Goal: Task Accomplishment & Management: Manage account settings

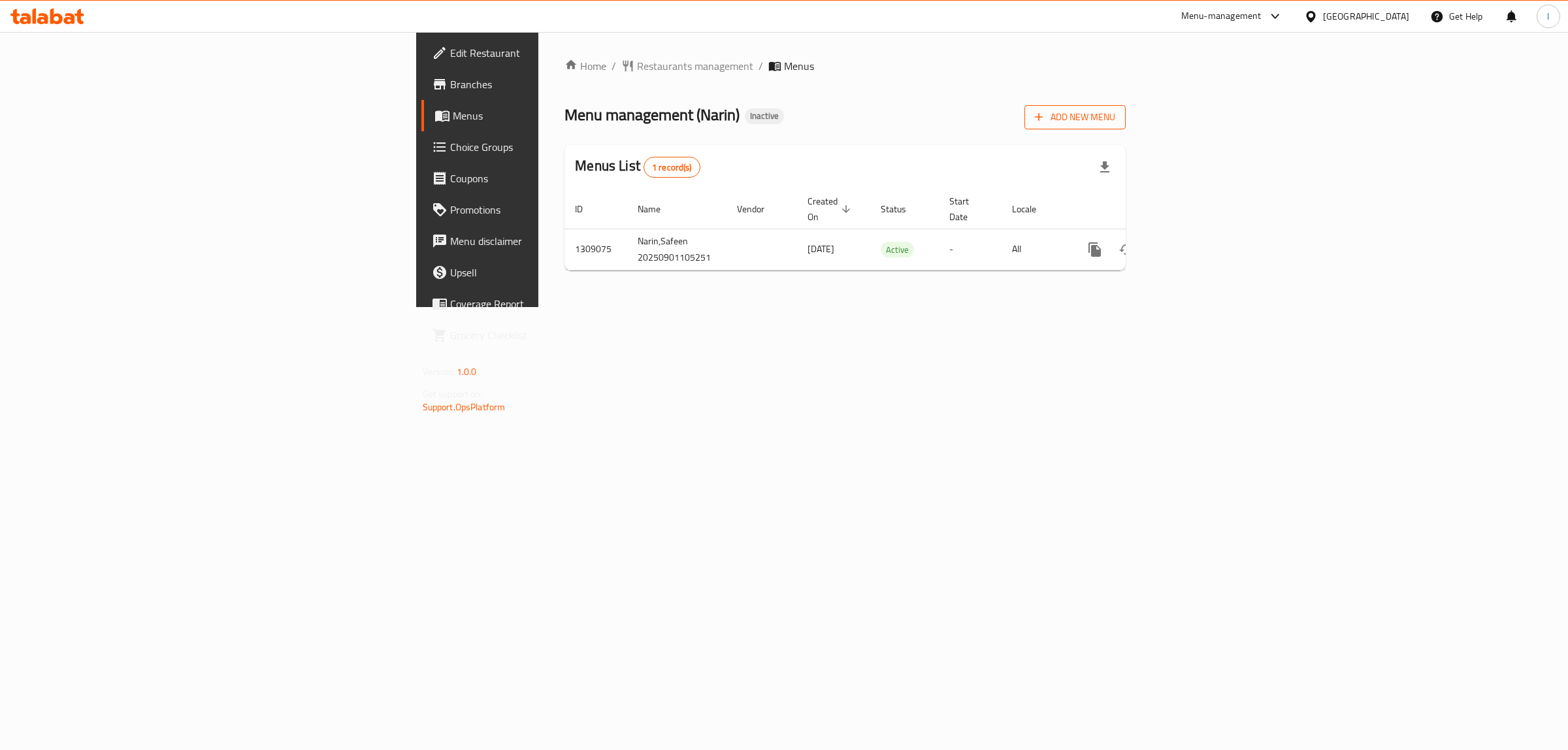
click at [1115, 109] on span "Add New Menu" at bounding box center [1075, 117] width 81 height 16
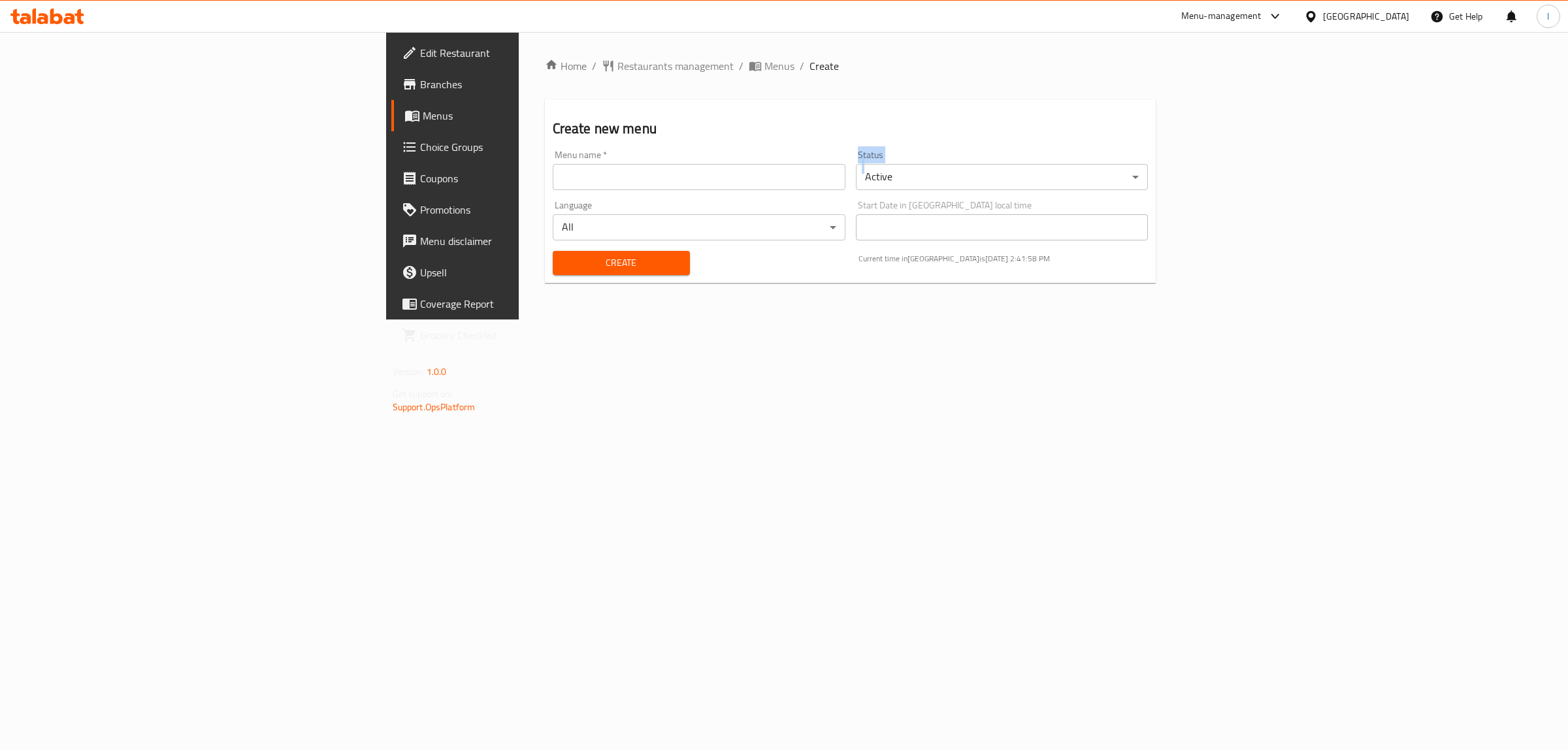
drag, startPoint x: 617, startPoint y: 195, endPoint x: 606, endPoint y: 188, distance: 13.0
click at [616, 194] on div "Menu name   * Menu name * Status Active ​ Language All ​ Start Date in [GEOGRAP…" at bounding box center [851, 213] width 606 height 135
drag, startPoint x: 583, startPoint y: 180, endPoint x: 465, endPoint y: 187, distance: 118.2
click at [573, 183] on input "text" at bounding box center [699, 177] width 293 height 26
type input "Lanya"
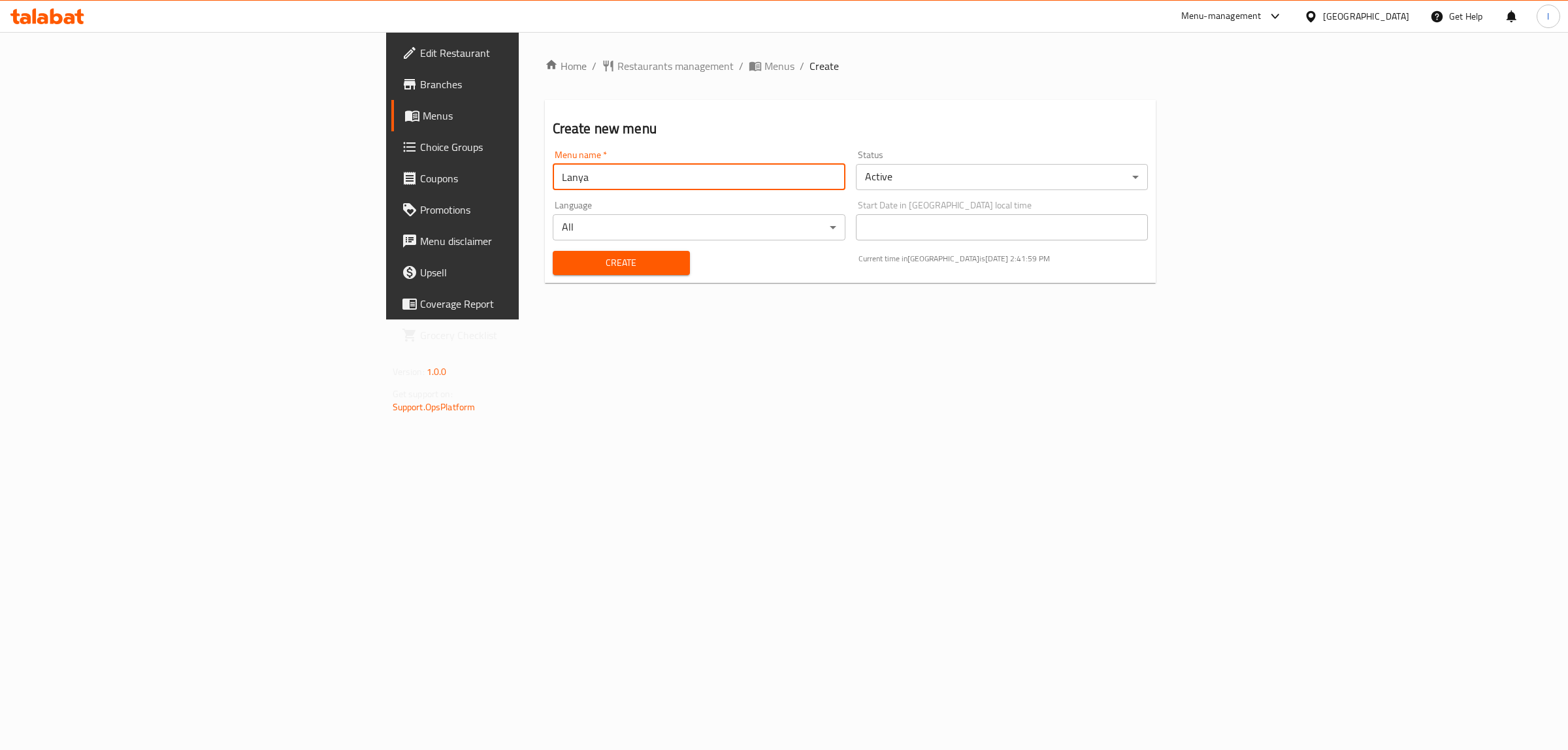
click at [563, 261] on span "Create" at bounding box center [621, 263] width 116 height 16
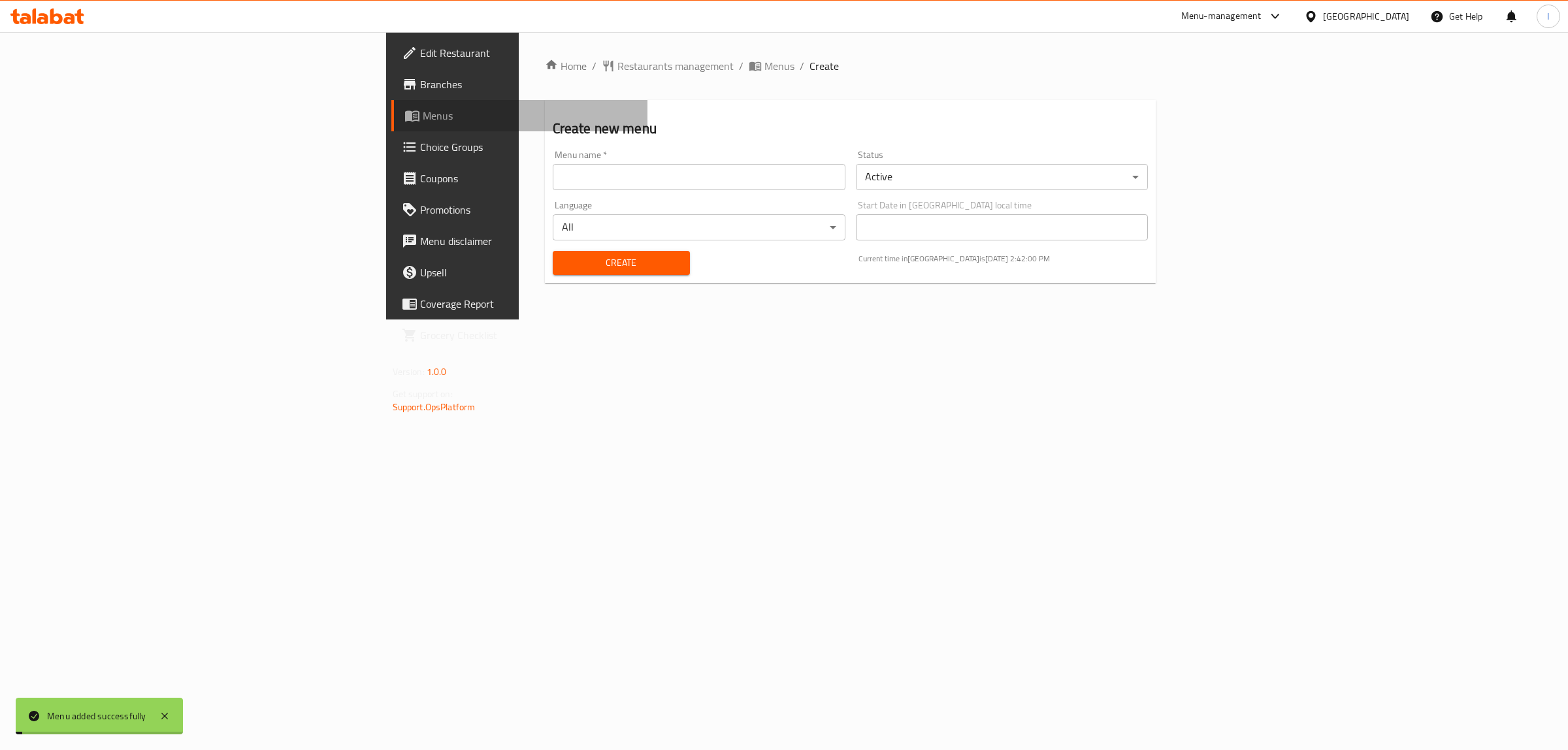
click at [423, 121] on span "Menus" at bounding box center [531, 115] width 215 height 16
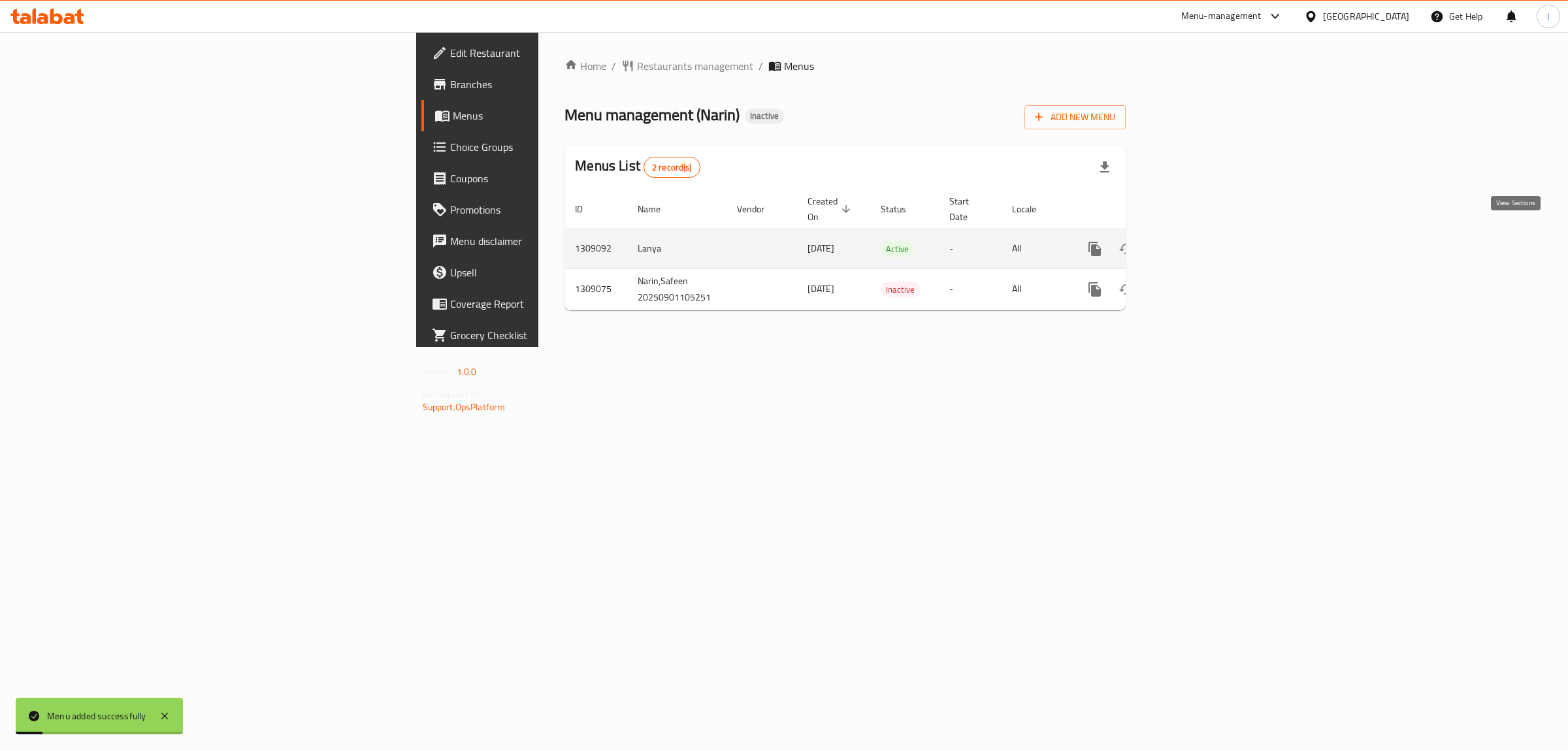
click at [1195, 243] on icon "enhanced table" at bounding box center [1188, 248] width 12 height 12
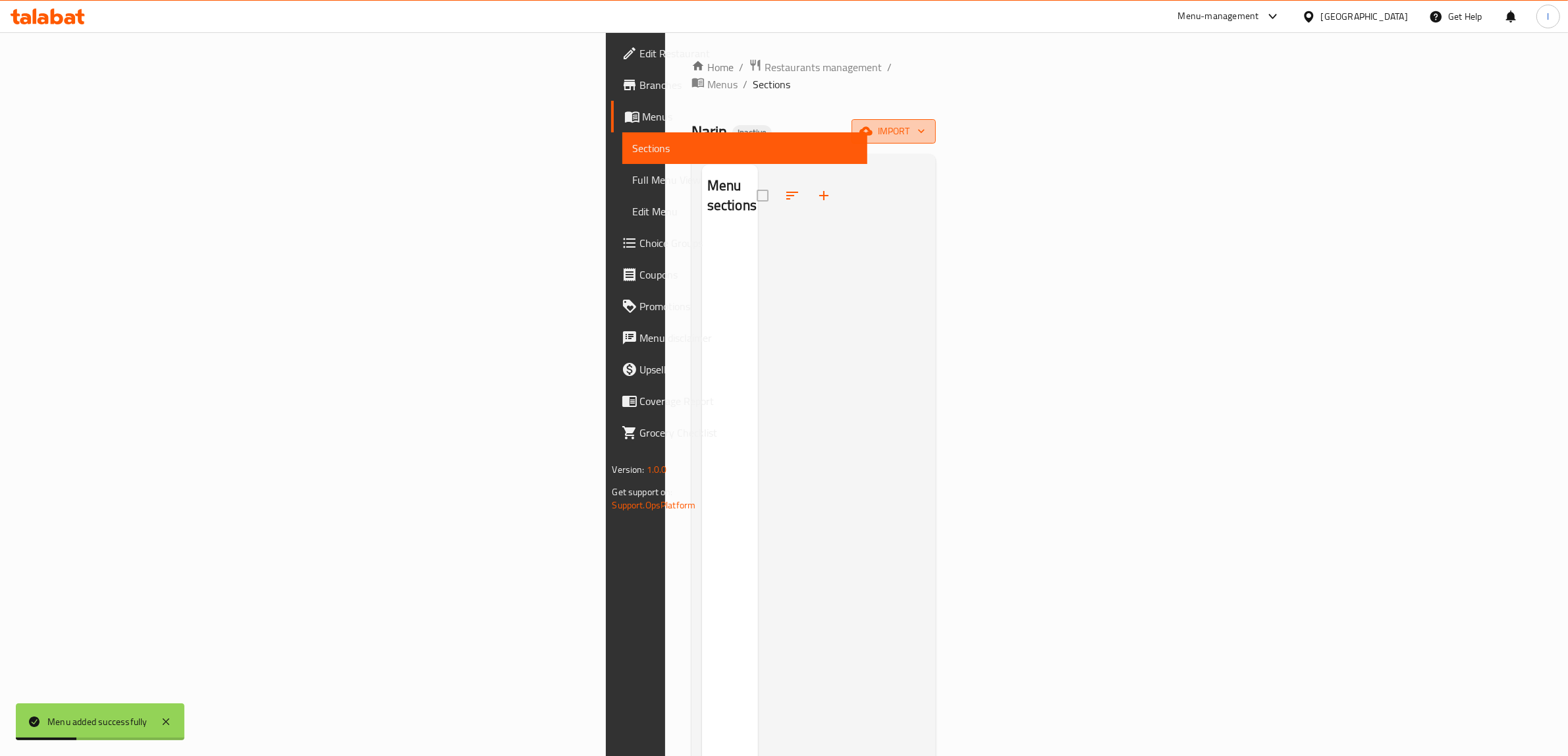
click at [925, 123] on span "import" at bounding box center [893, 132] width 63 height 16
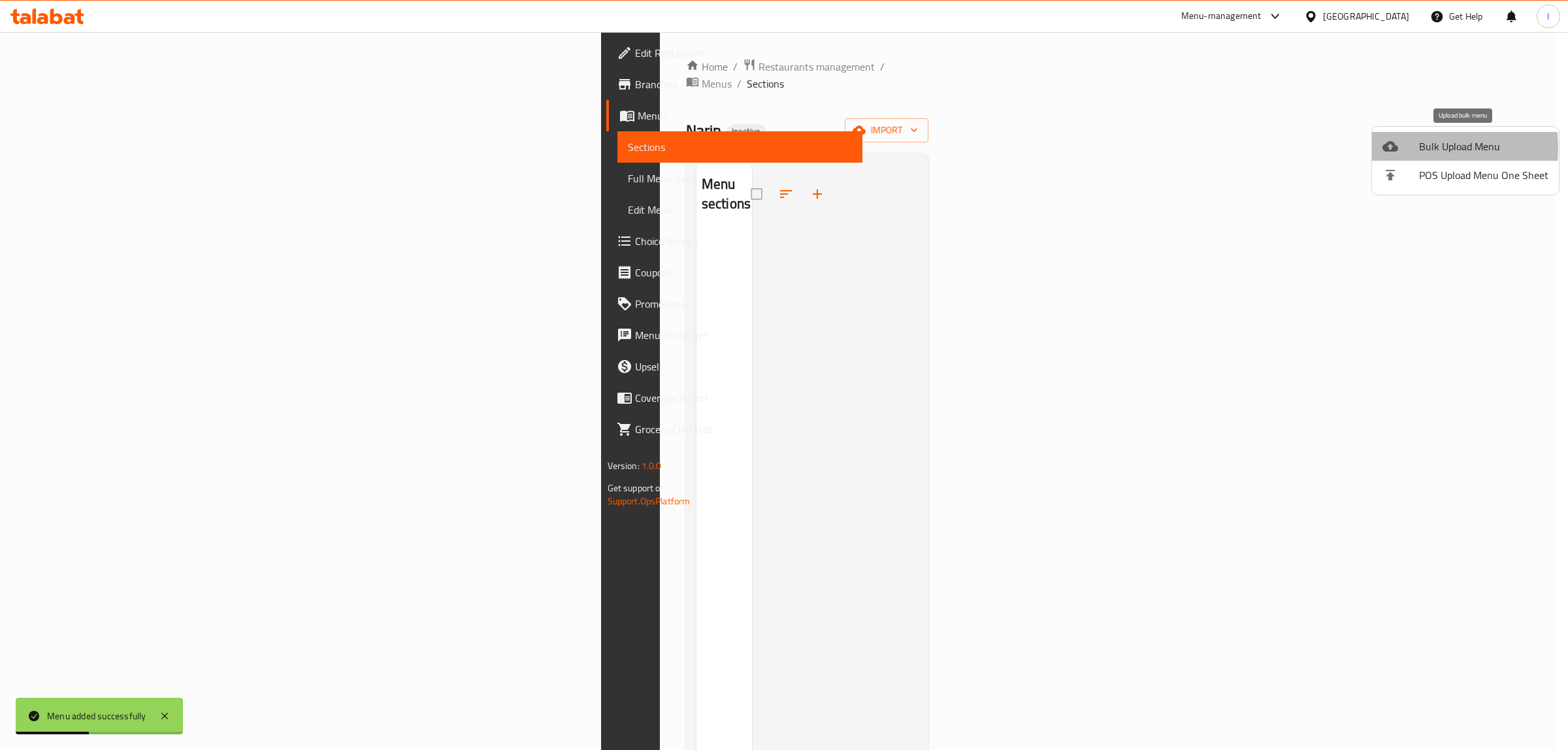
click at [1408, 148] on div at bounding box center [1401, 146] width 37 height 16
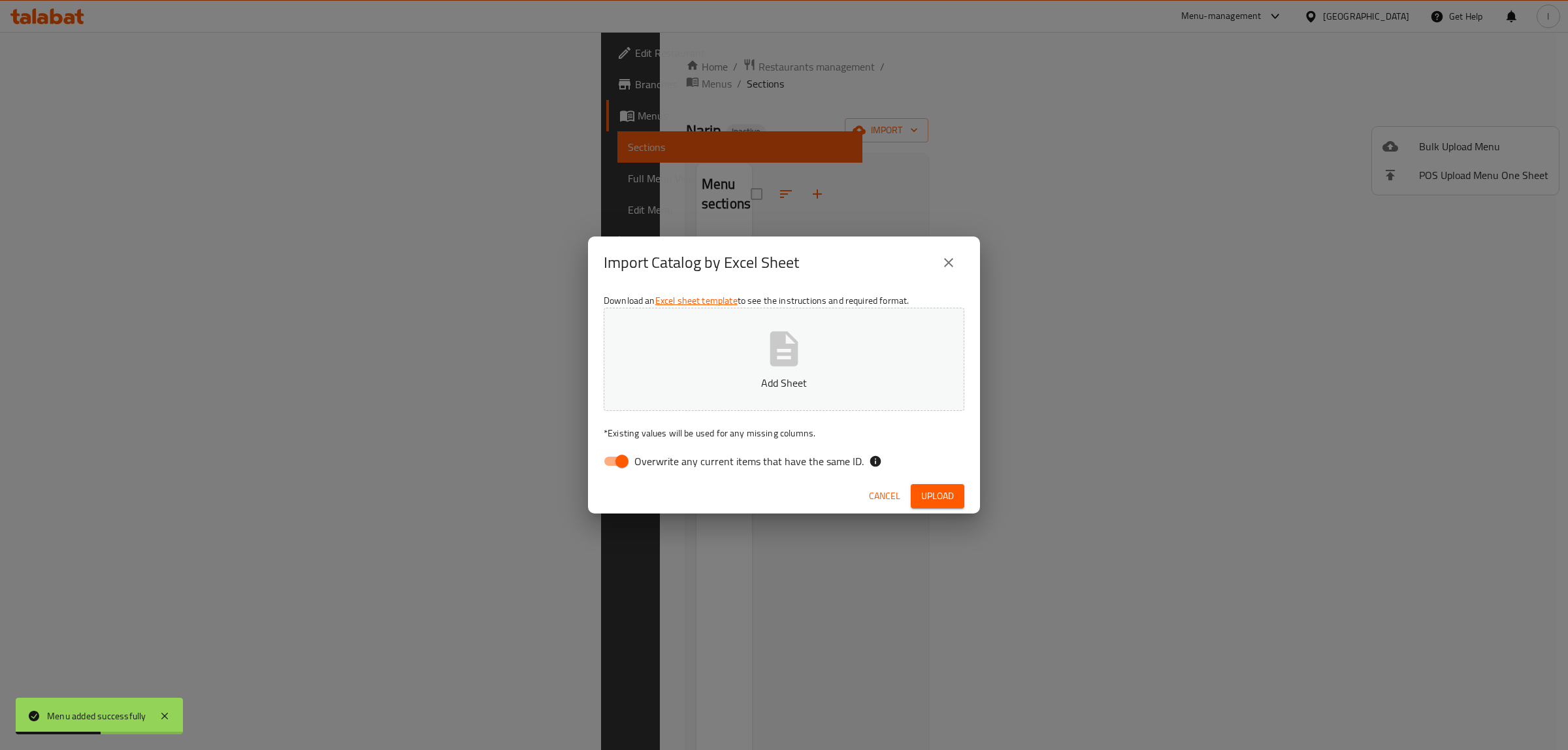
drag, startPoint x: 709, startPoint y: 472, endPoint x: 716, endPoint y: 453, distance: 20.2
click at [711, 468] on label "Overwrite any current items that have the same ID." at bounding box center [730, 461] width 267 height 25
click at [716, 454] on span "Overwrite any current items that have the same ID." at bounding box center [748, 461] width 229 height 16
click at [659, 453] on input "Overwrite any current items that have the same ID." at bounding box center [622, 461] width 74 height 25
checkbox input "false"
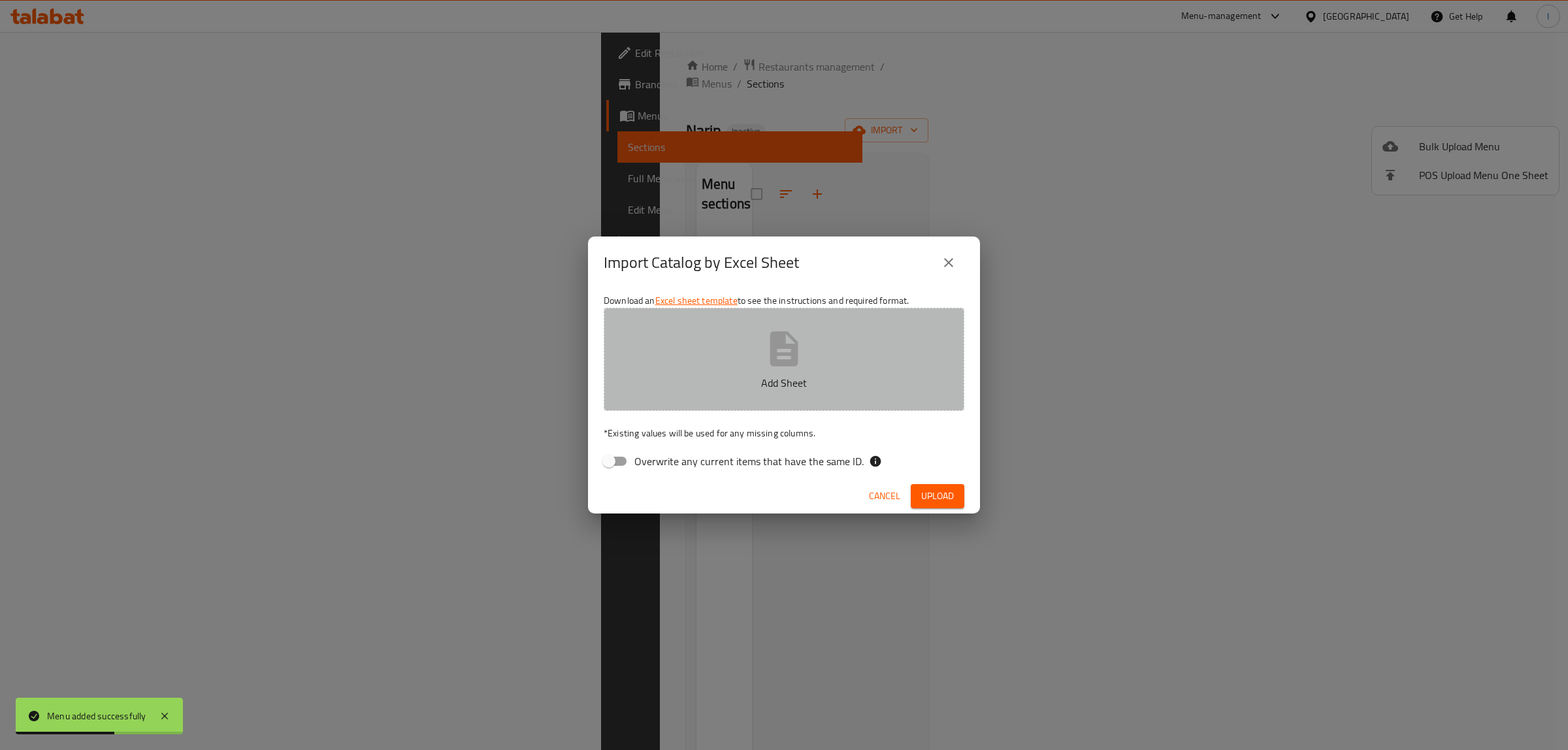
click at [737, 403] on button "Add Sheet" at bounding box center [784, 359] width 361 height 104
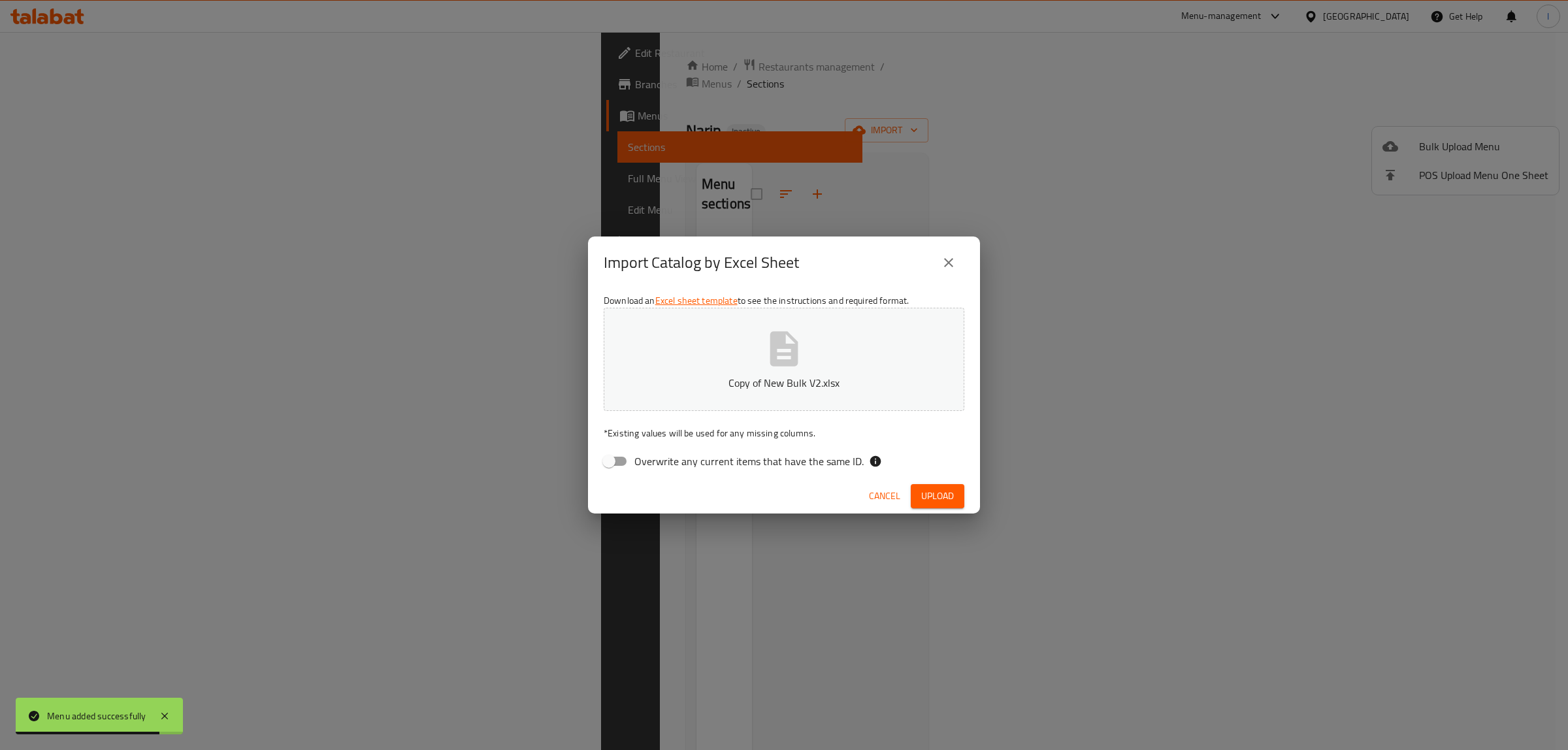
click at [916, 498] on button "Upload" at bounding box center [937, 496] width 53 height 24
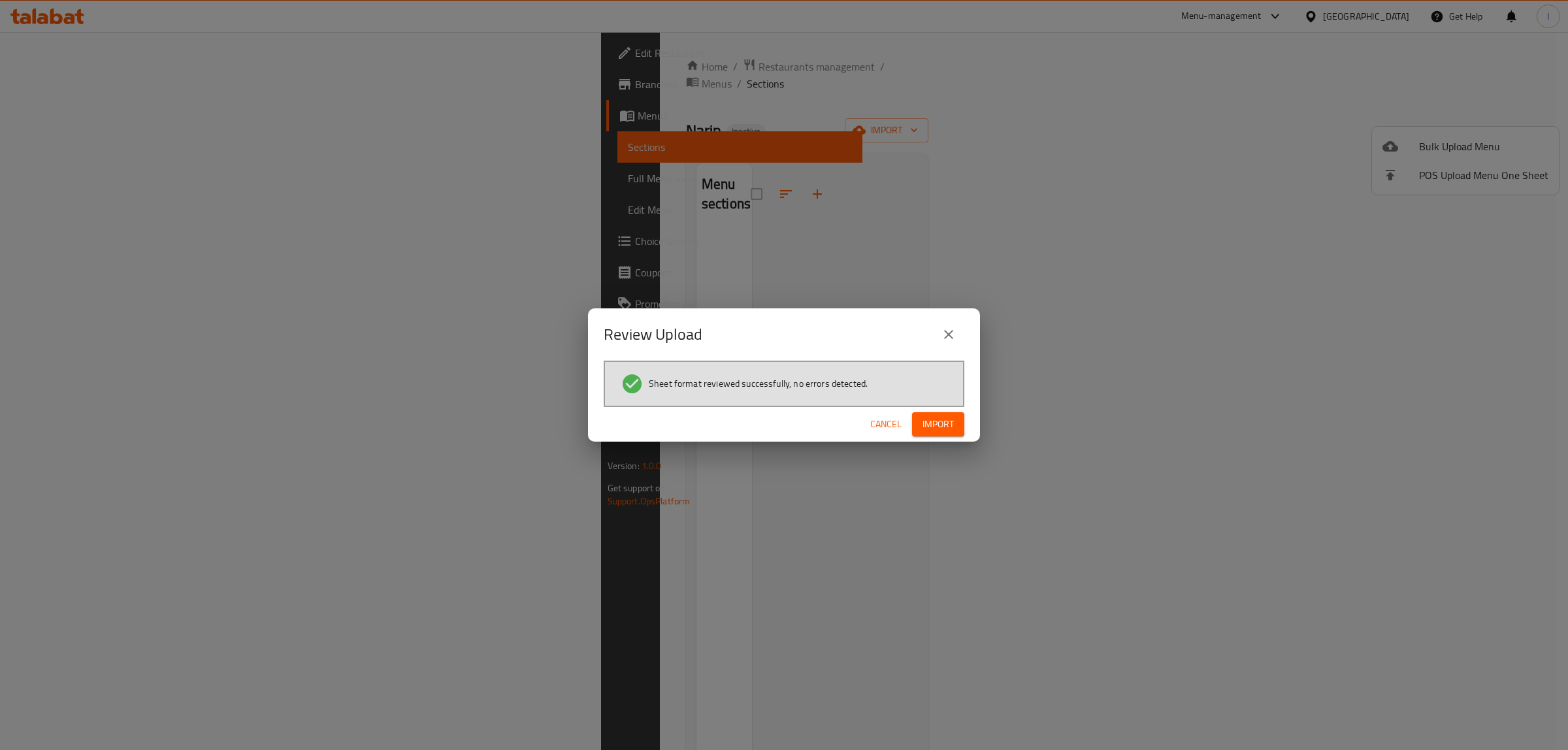
click at [947, 420] on span "Import" at bounding box center [938, 424] width 31 height 16
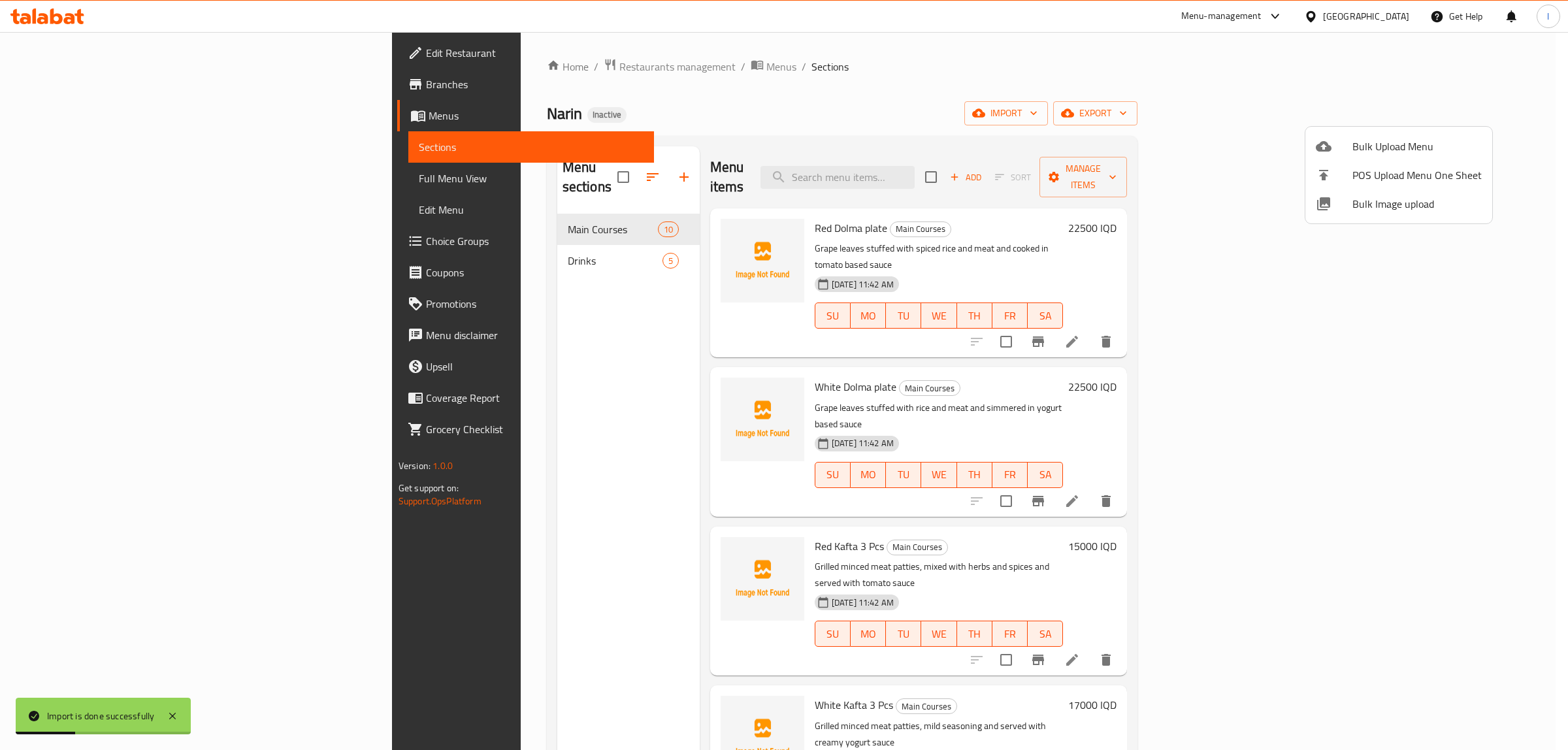
click at [100, 185] on div at bounding box center [784, 375] width 1568 height 750
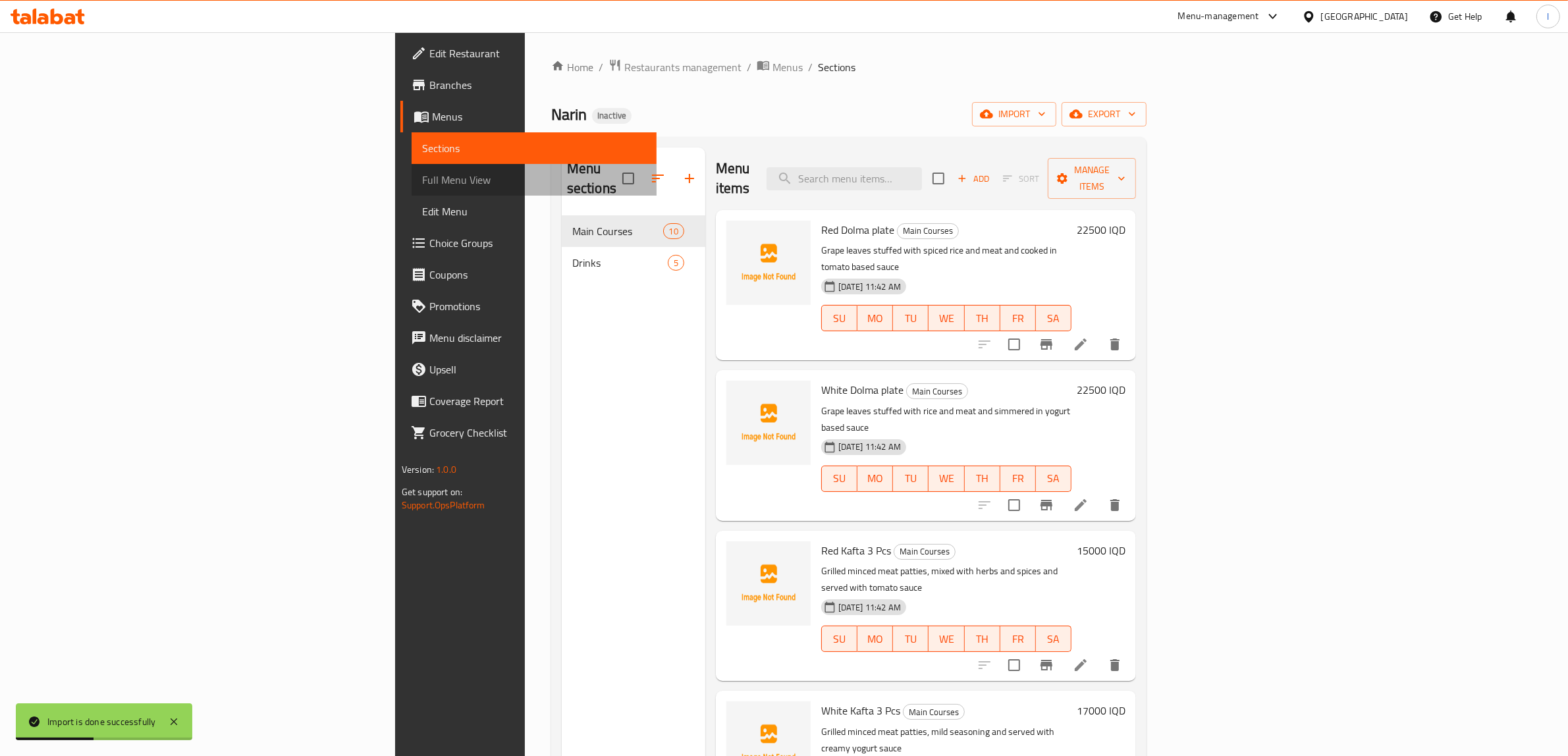
click at [422, 186] on span "Full Menu View" at bounding box center [534, 179] width 224 height 16
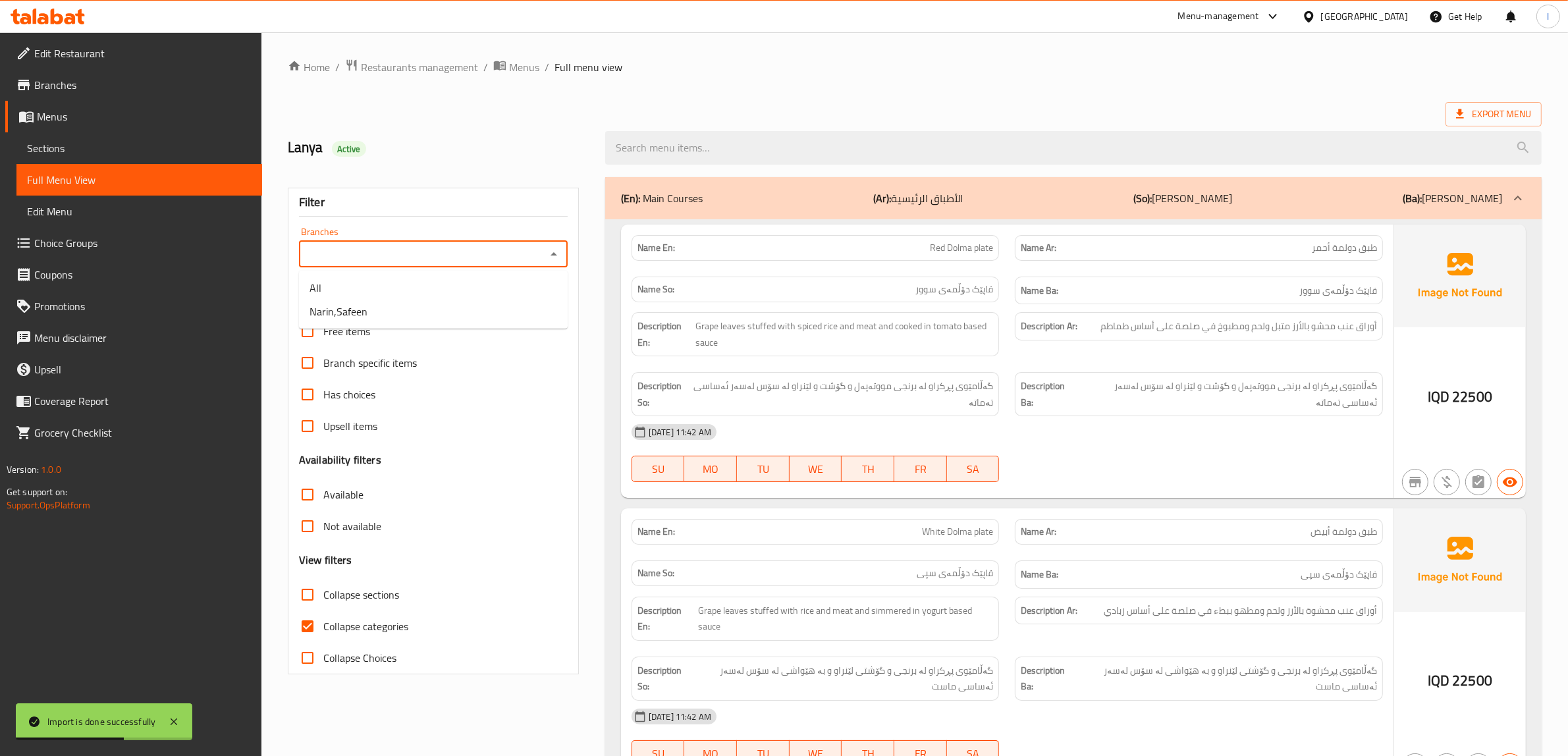
click at [462, 248] on input "Branches" at bounding box center [422, 254] width 239 height 18
click at [382, 316] on li "Narin,Safeen" at bounding box center [433, 311] width 269 height 24
type input "Narin,Safeen"
click at [370, 624] on span "Collapse categories" at bounding box center [366, 626] width 85 height 16
click at [323, 624] on input "Collapse categories" at bounding box center [308, 626] width 31 height 31
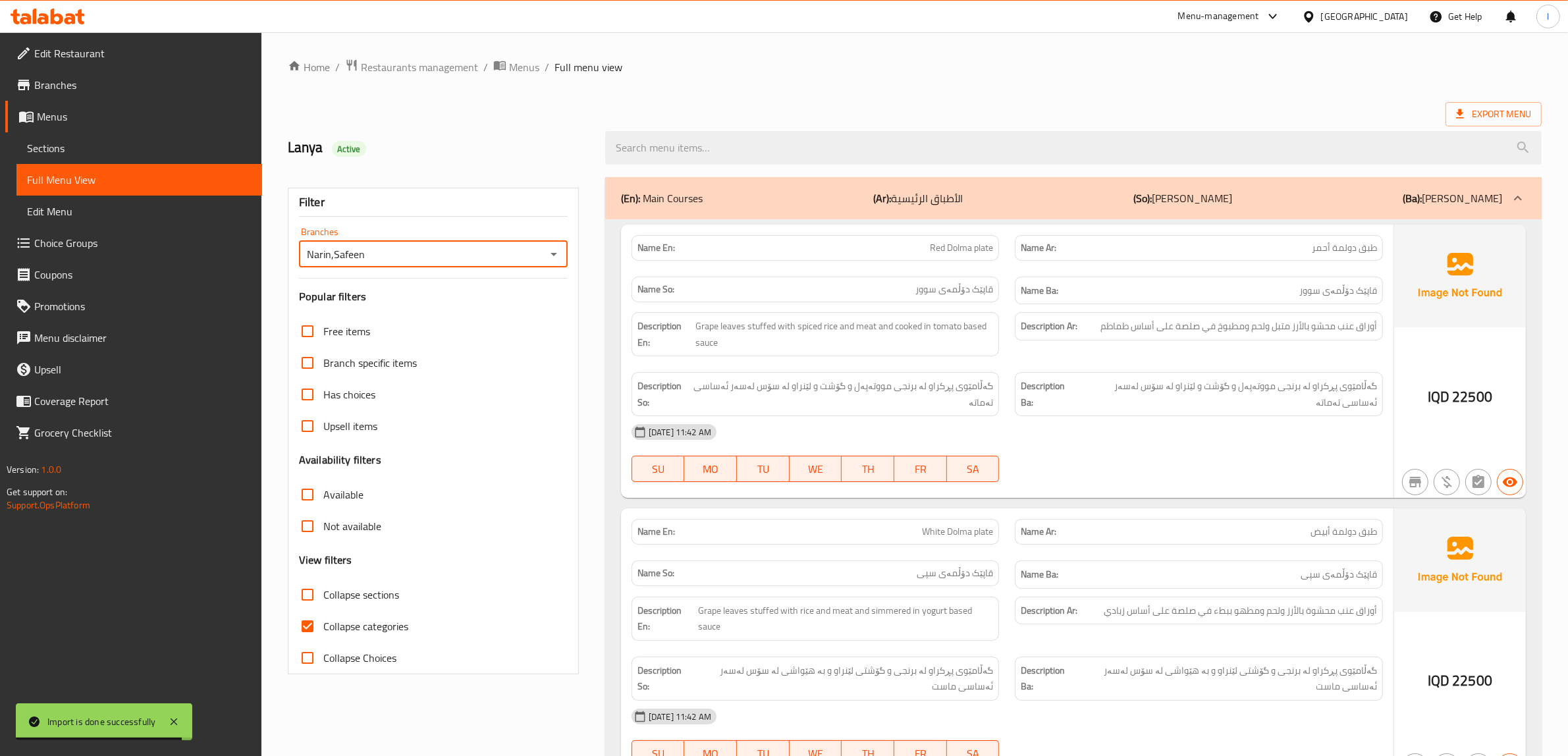
checkbox input "false"
click at [370, 608] on label "Collapse sections" at bounding box center [345, 595] width 107 height 31
click at [323, 608] on input "Collapse sections" at bounding box center [308, 595] width 31 height 31
checkbox input "true"
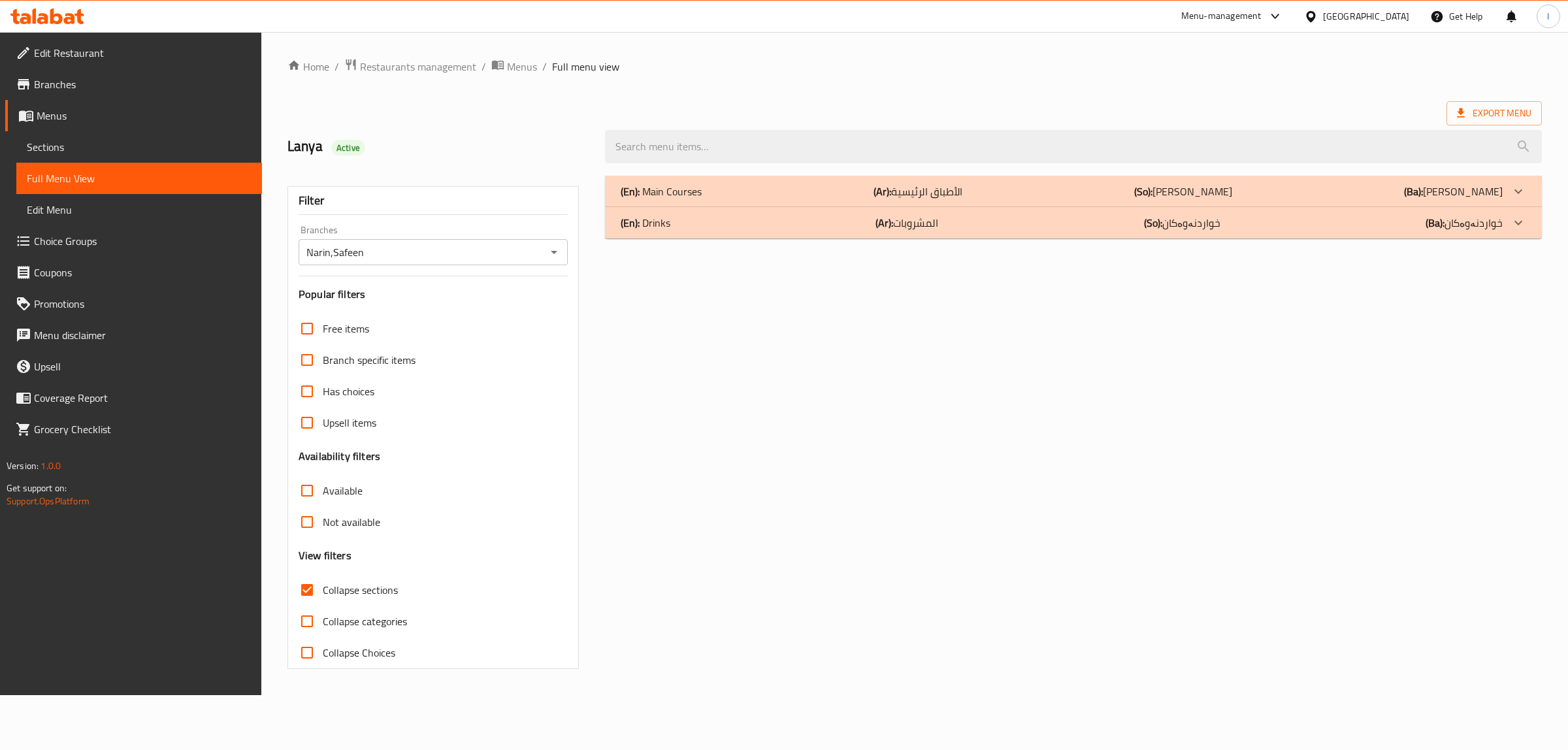
click at [780, 190] on div "(En): Main Courses (Ar): الأطباق الرئيسية (So): ژەمە سەرەکییەکان (Ba): ژەمە سەر…" at bounding box center [1061, 191] width 882 height 16
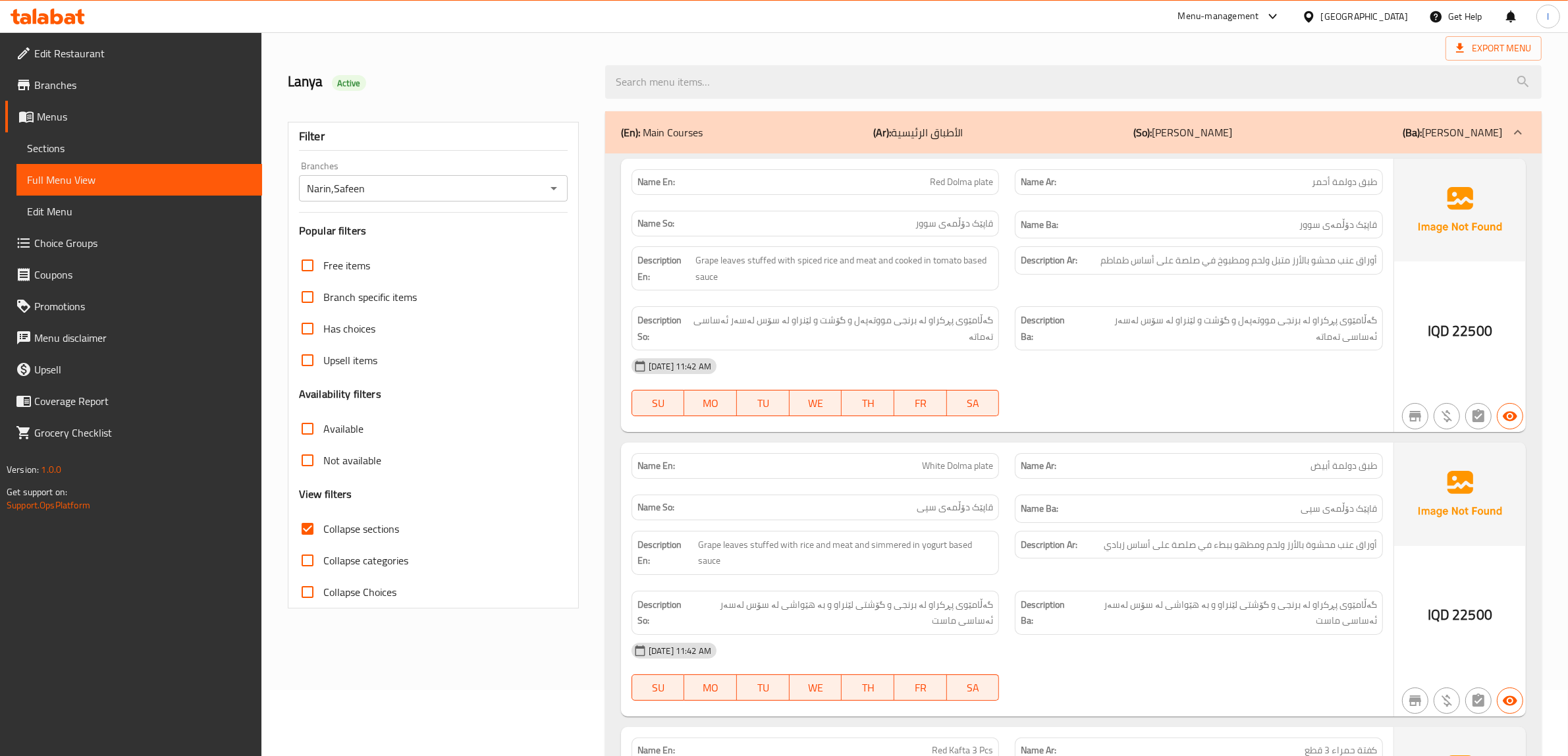
scroll to position [83, 0]
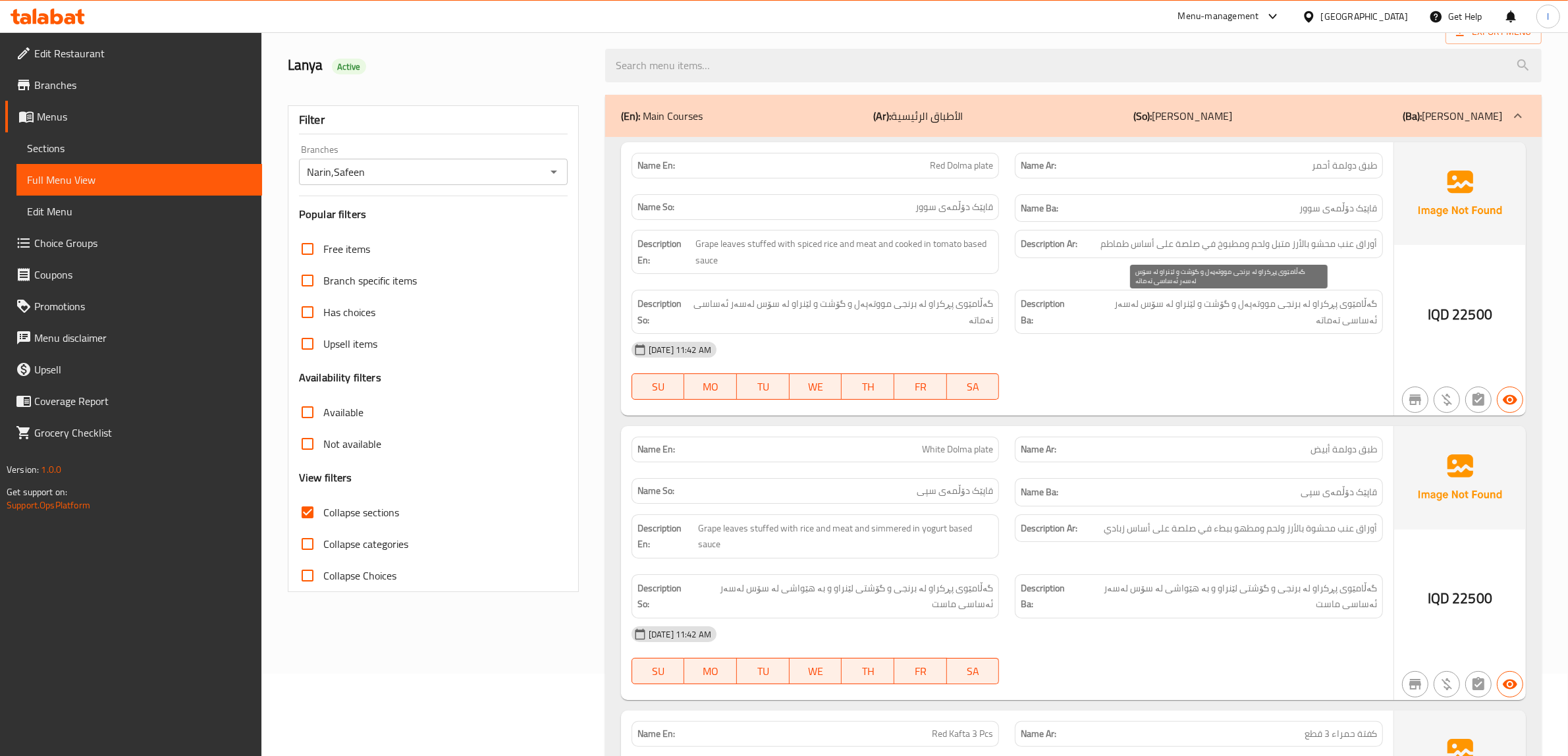
drag, startPoint x: 1271, startPoint y: 318, endPoint x: 1219, endPoint y: 315, distance: 52.1
click at [1219, 315] on span "گەڵامێوی پڕکراو لە برنجی مووتەپەل و گۆشت و لێنراو لە سۆس لەسەر ئەساسی تەماتە" at bounding box center [1226, 311] width 299 height 32
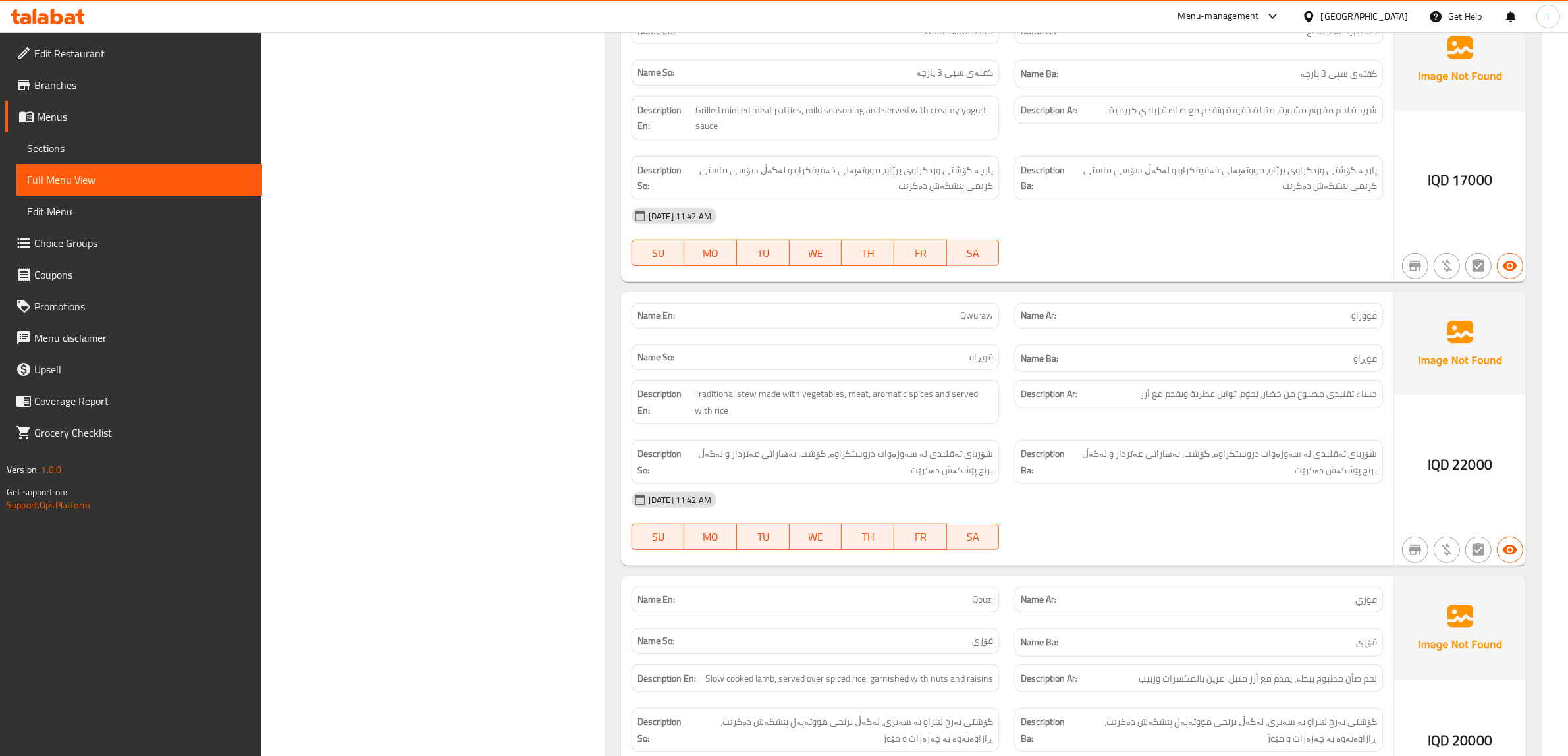
scroll to position [1071, 0]
click at [818, 465] on span "شۆربای تەقلیدی لە سەوزەوات دروستکراوە، گۆشت، بەهاراتی عەتردار و لەگەڵ برنج پێشک…" at bounding box center [840, 461] width 306 height 32
drag, startPoint x: 794, startPoint y: 465, endPoint x: 749, endPoint y: 465, distance: 45.0
click at [749, 465] on span "شۆربای تەقلیدی لە سەوزەوات دروستکراوە، گۆشت، بەهاراتی عەتردار و لەگەڵ برنج پێشک…" at bounding box center [840, 461] width 306 height 32
drag, startPoint x: 722, startPoint y: 465, endPoint x: 711, endPoint y: 471, distance: 12.5
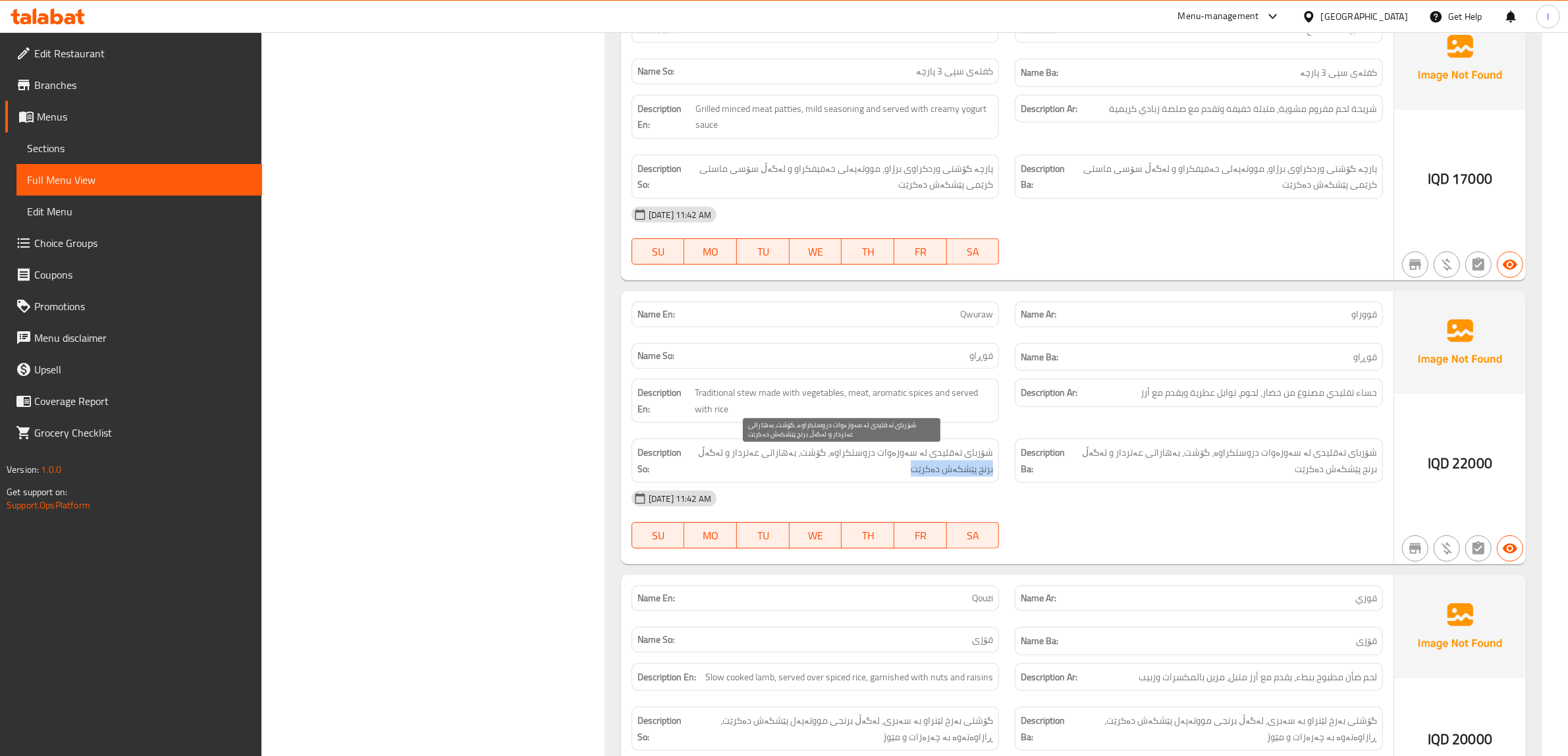
click at [711, 471] on span "شۆربای تەقلیدی لە سەوزەوات دروستکراوە، گۆشت، بەهاراتی عەتردار و لەگەڵ برنج پێشک…" at bounding box center [840, 461] width 306 height 32
click at [860, 476] on span "شۆربای تەقلیدی لە سەوزەوات دروستکراوە، گۆشت، بەهاراتی عەتردار و لەگەڵ برنج پێشک…" at bounding box center [840, 461] width 306 height 32
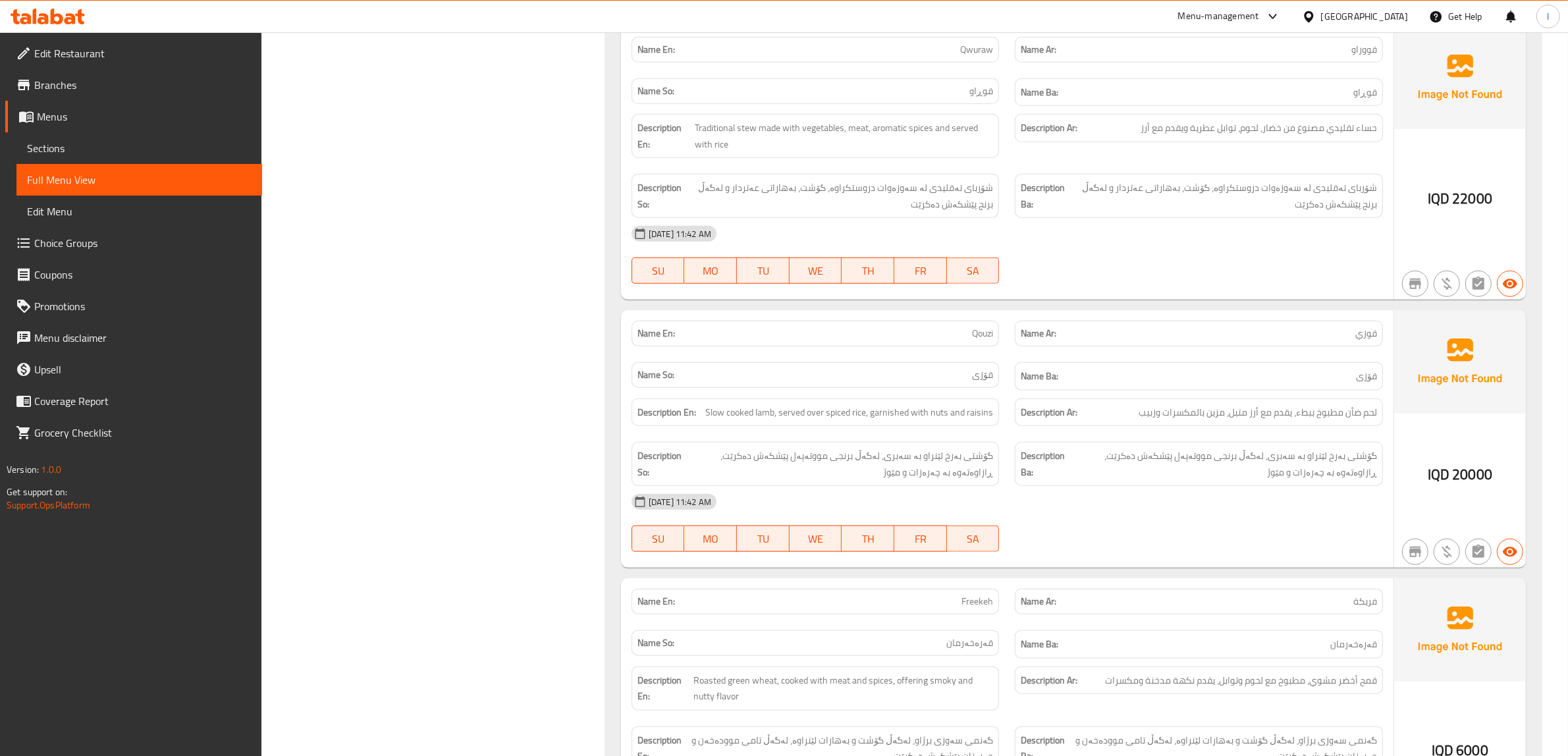
scroll to position [1400, 0]
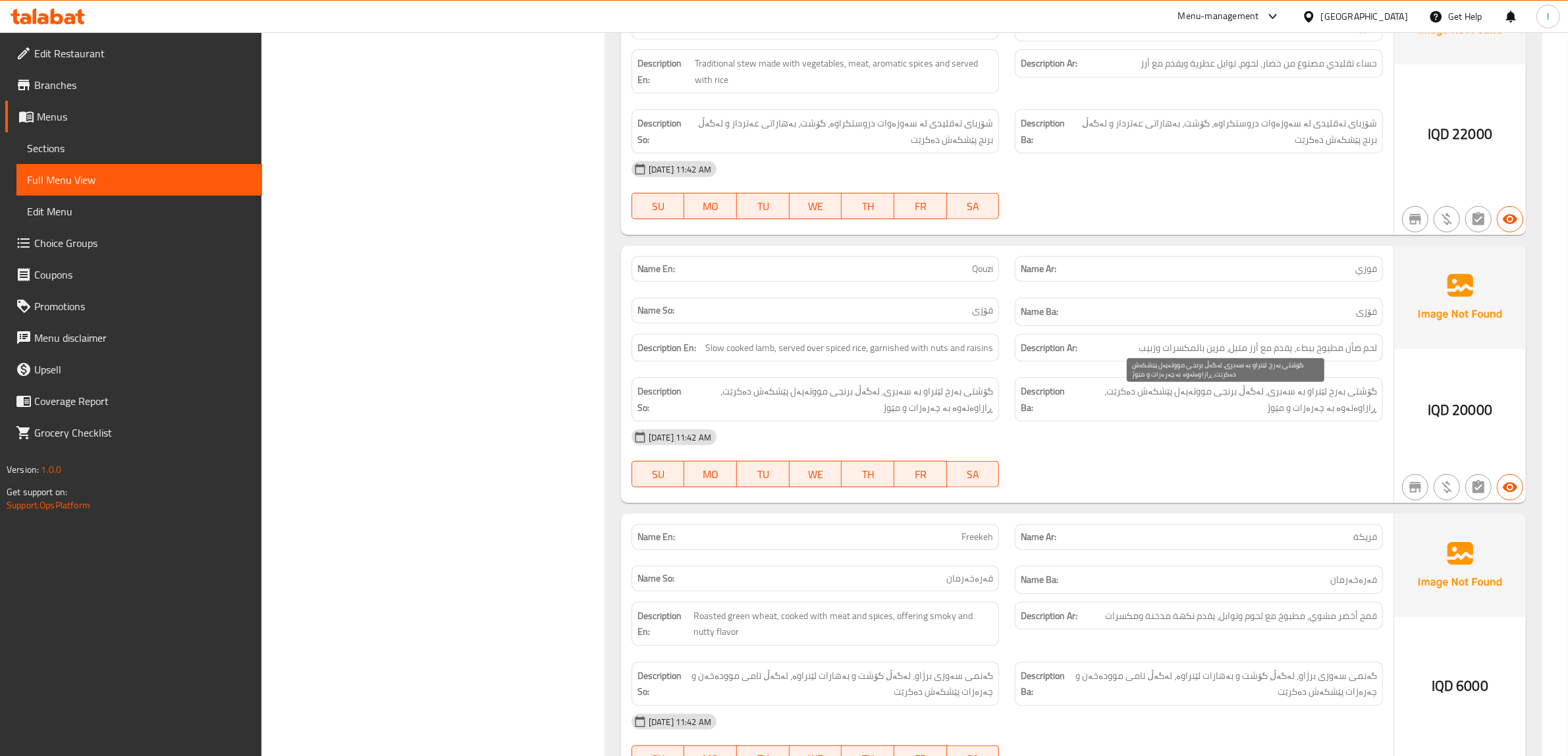
click at [1299, 396] on span "گۆشتی بەرخ لێنراو بە سەبری، لەگەڵ برنجی مووتەپەل پێشکەش دەکرێت، ڕازاوەتەوە بە چ…" at bounding box center [1224, 399] width 307 height 32
click at [1249, 453] on div "[DATE] 11:42 AM" at bounding box center [1007, 437] width 767 height 31
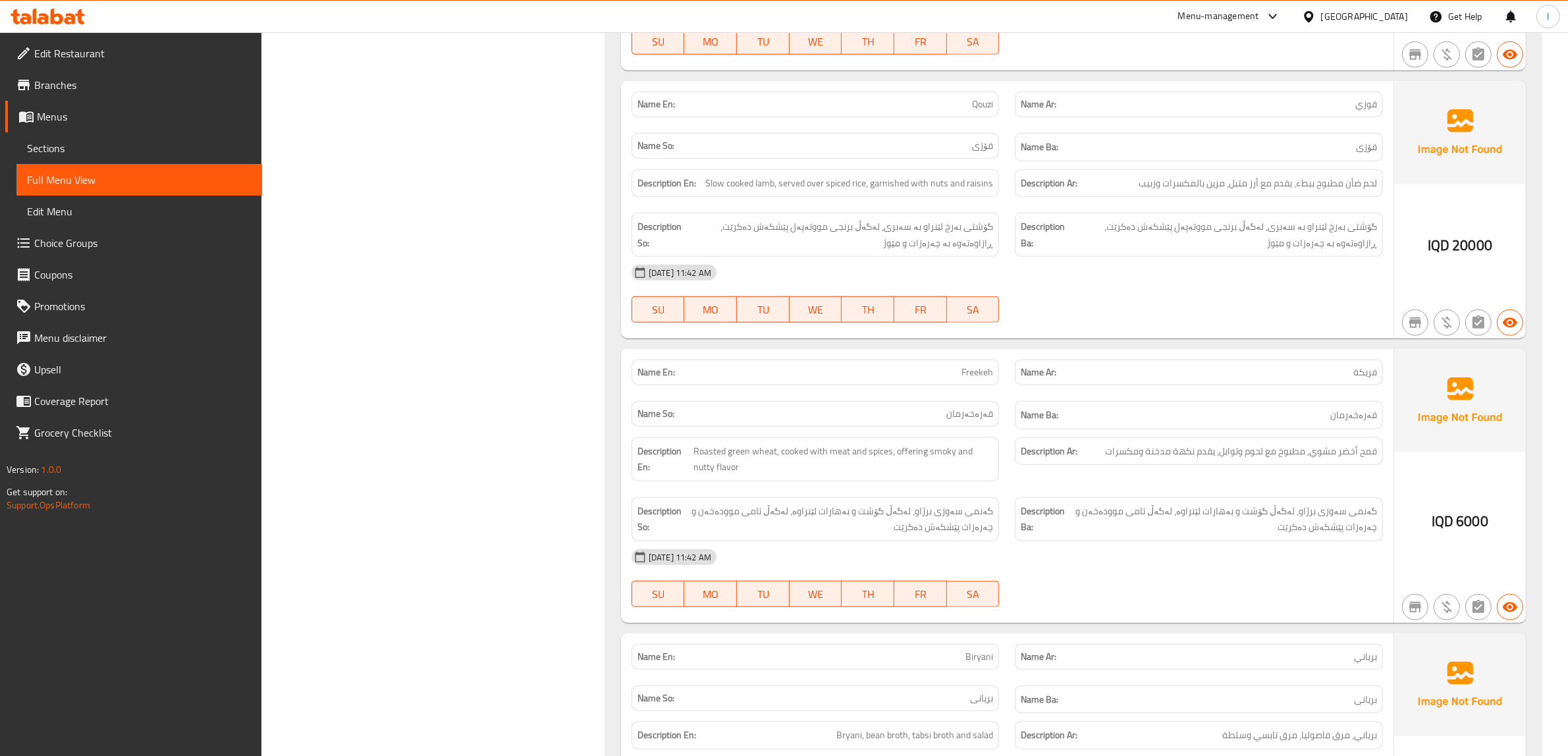
scroll to position [1647, 0]
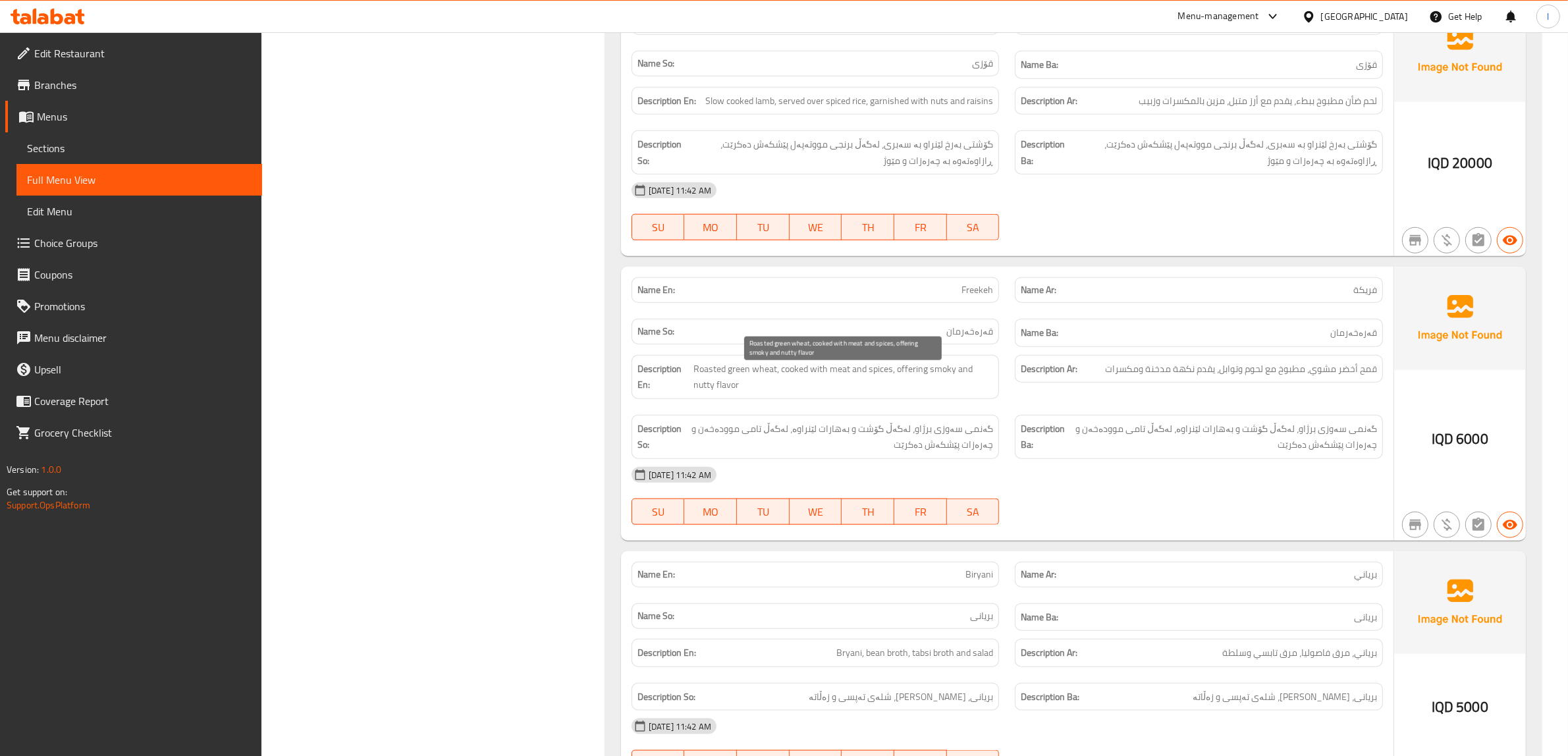
click at [855, 382] on span "Roasted green wheat, cooked with meat and spices, offering smoky and nutty flav…" at bounding box center [843, 377] width 299 height 32
drag, startPoint x: 906, startPoint y: 382, endPoint x: 953, endPoint y: 390, distance: 47.7
click at [953, 390] on span "Roasted green wheat, cooked with meat and spices, offering smoky and nutty flav…" at bounding box center [843, 377] width 299 height 32
click at [718, 399] on div "Description En: Roasted green wheat, cooked with meat and spices, offering smok…" at bounding box center [816, 377] width 368 height 44
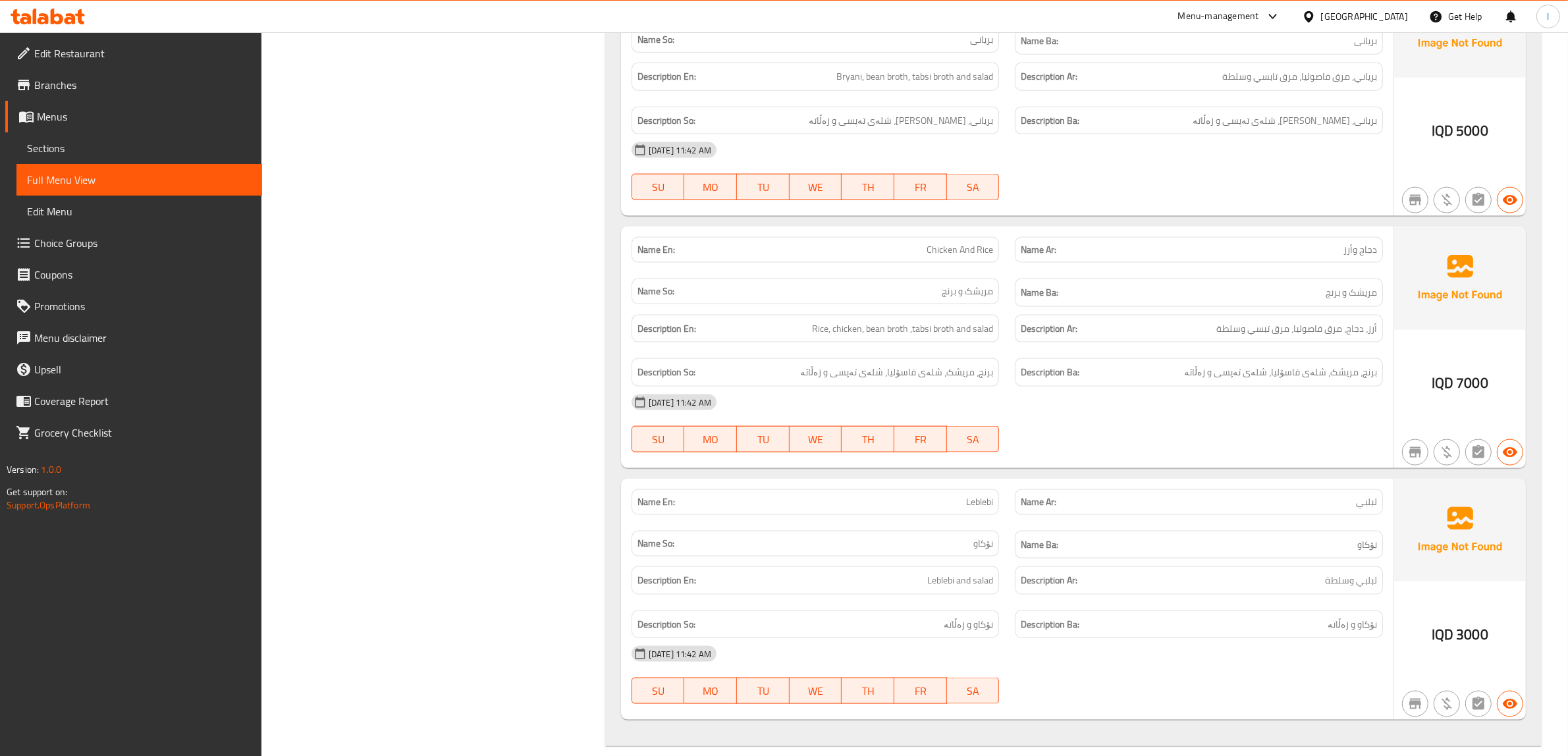
scroll to position [2294, 0]
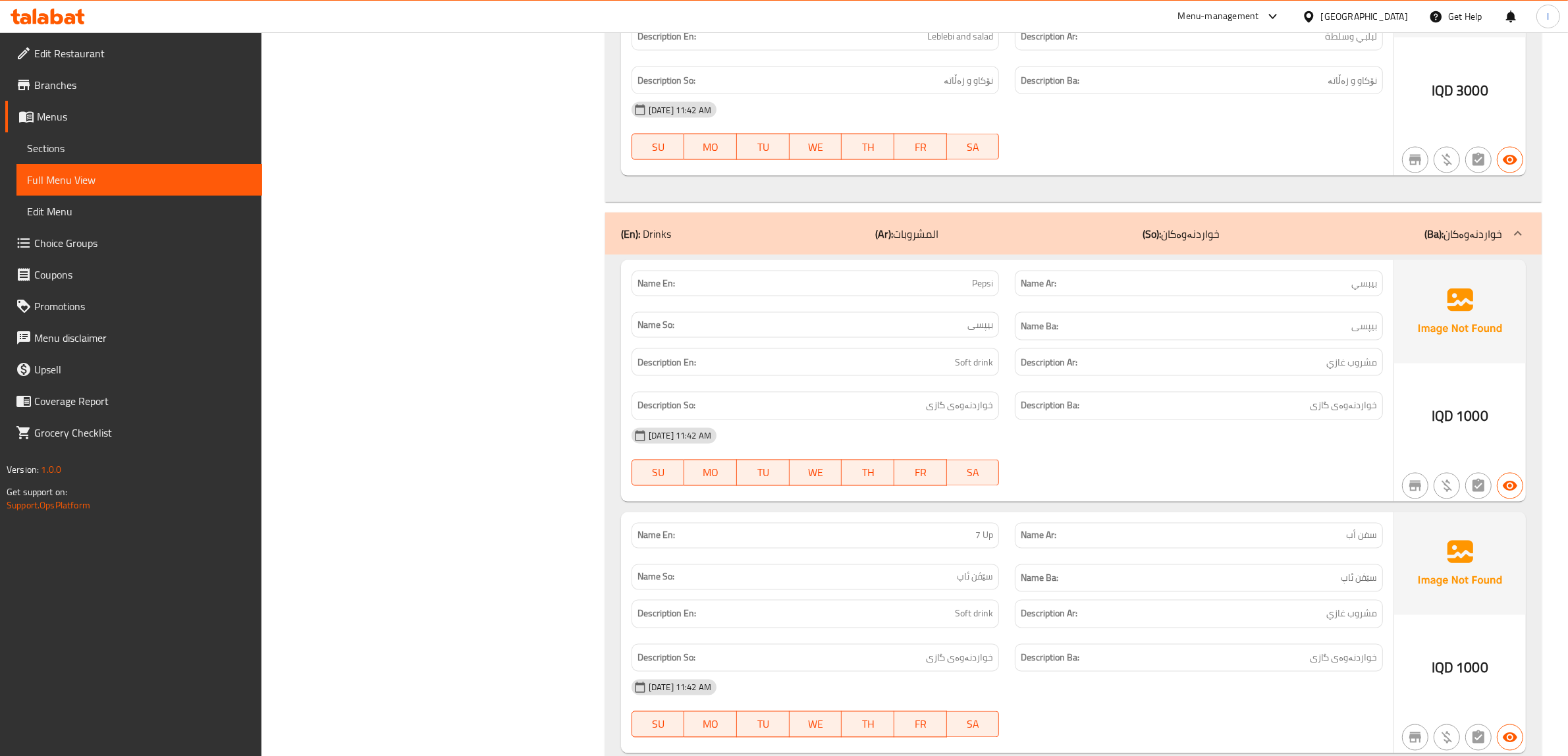
scroll to position [0, 0]
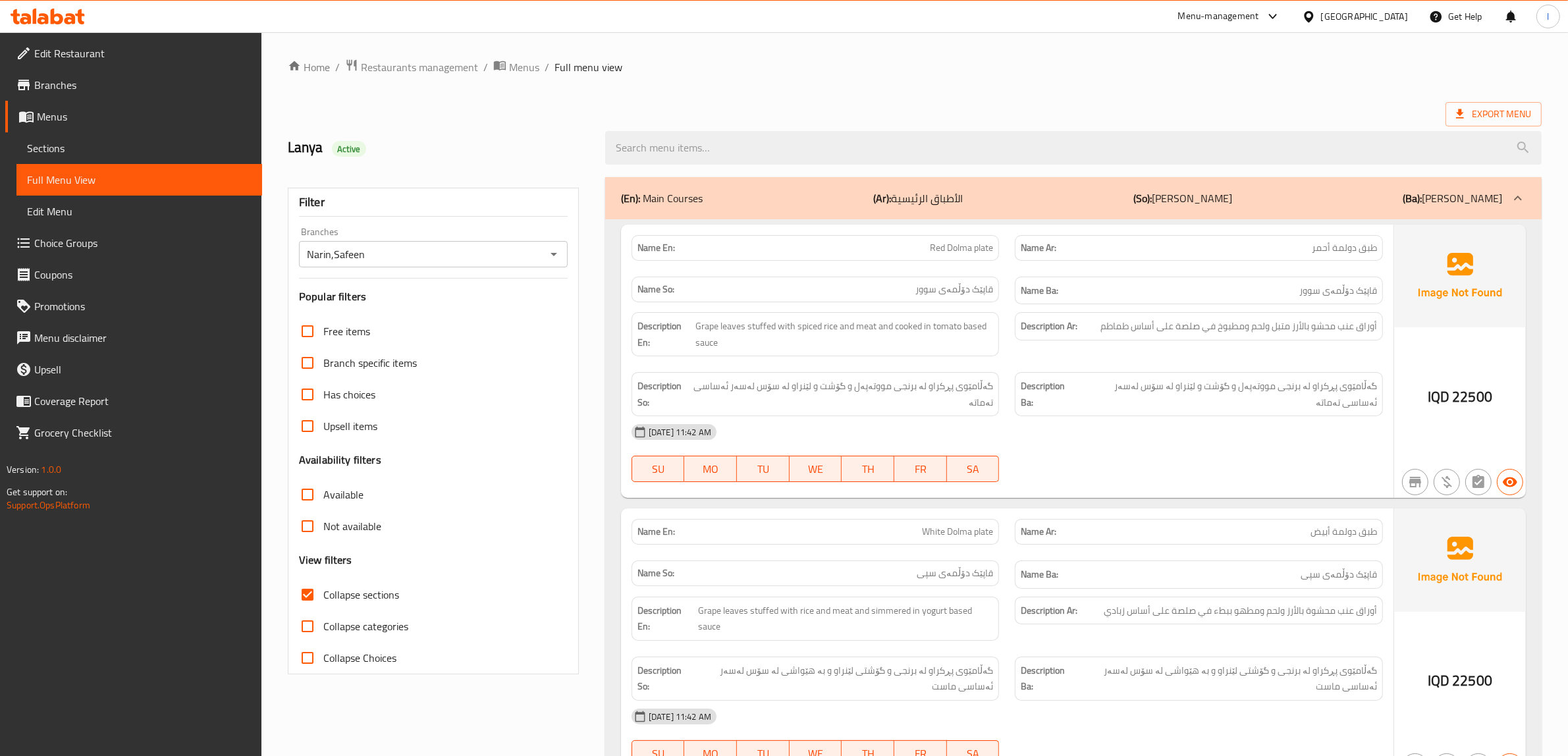
click at [76, 152] on span "Sections" at bounding box center [139, 148] width 224 height 16
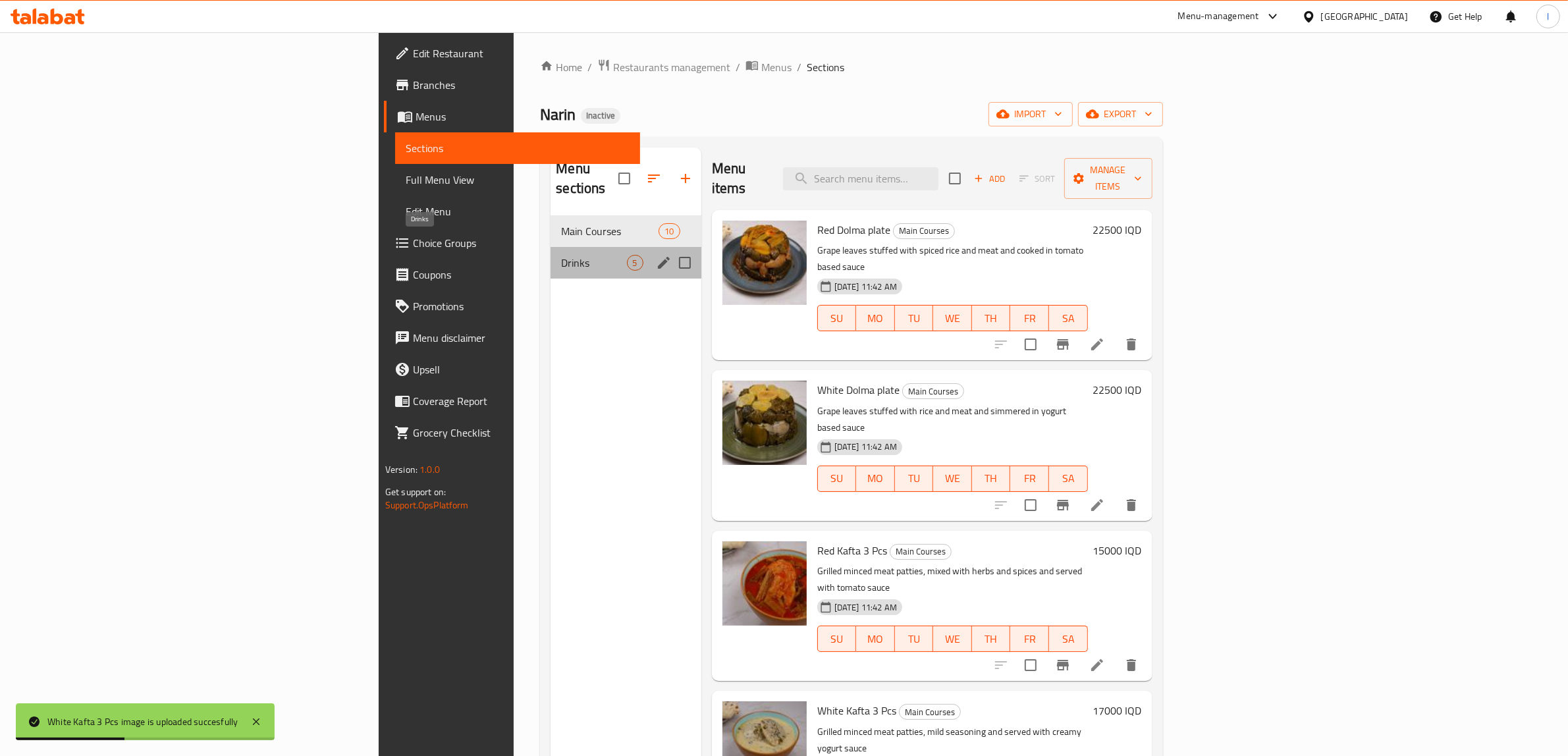
click at [561, 255] on span "Drinks" at bounding box center [594, 263] width 65 height 16
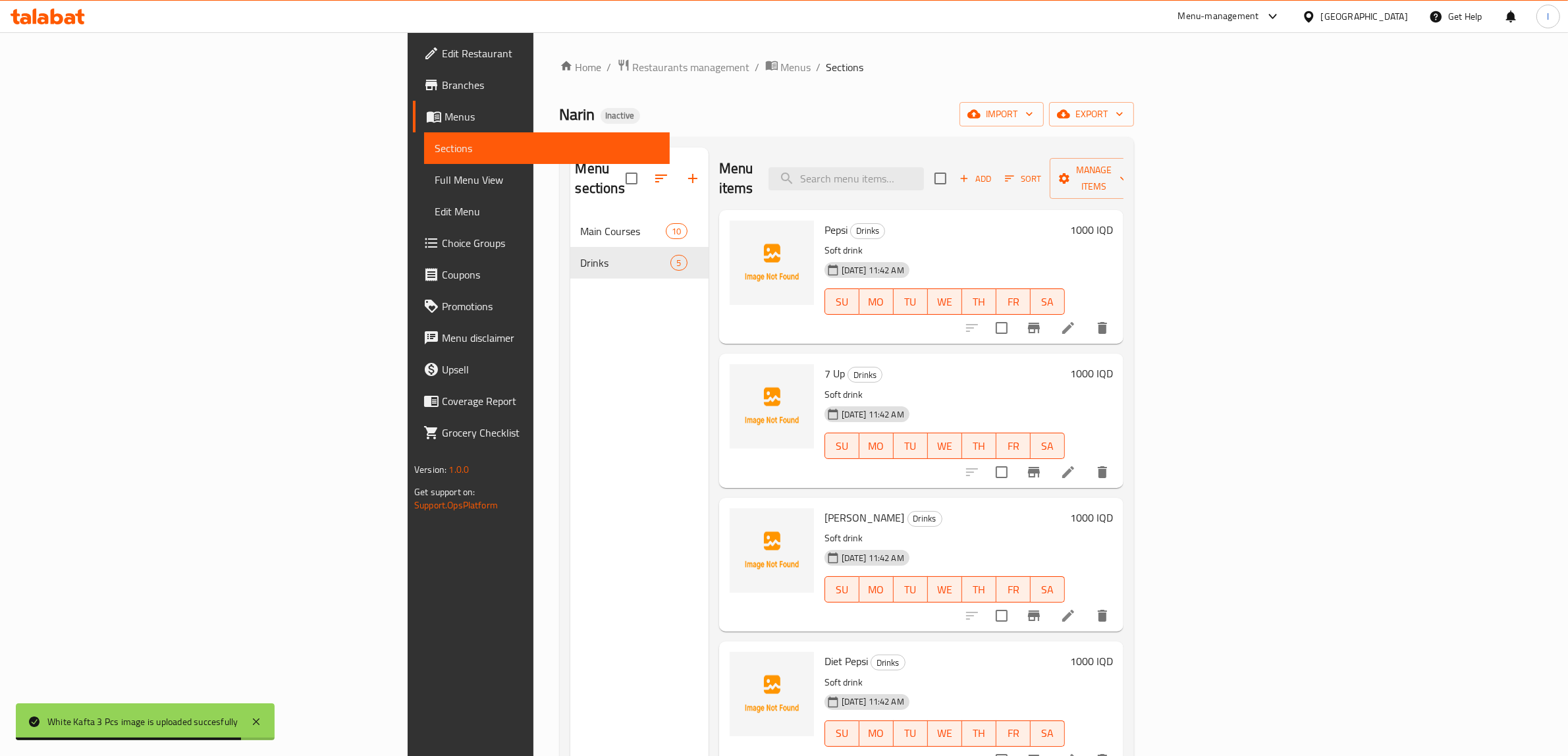
click at [570, 688] on div "Menu sections Main Courses 10 Drinks 5" at bounding box center [639, 525] width 138 height 756
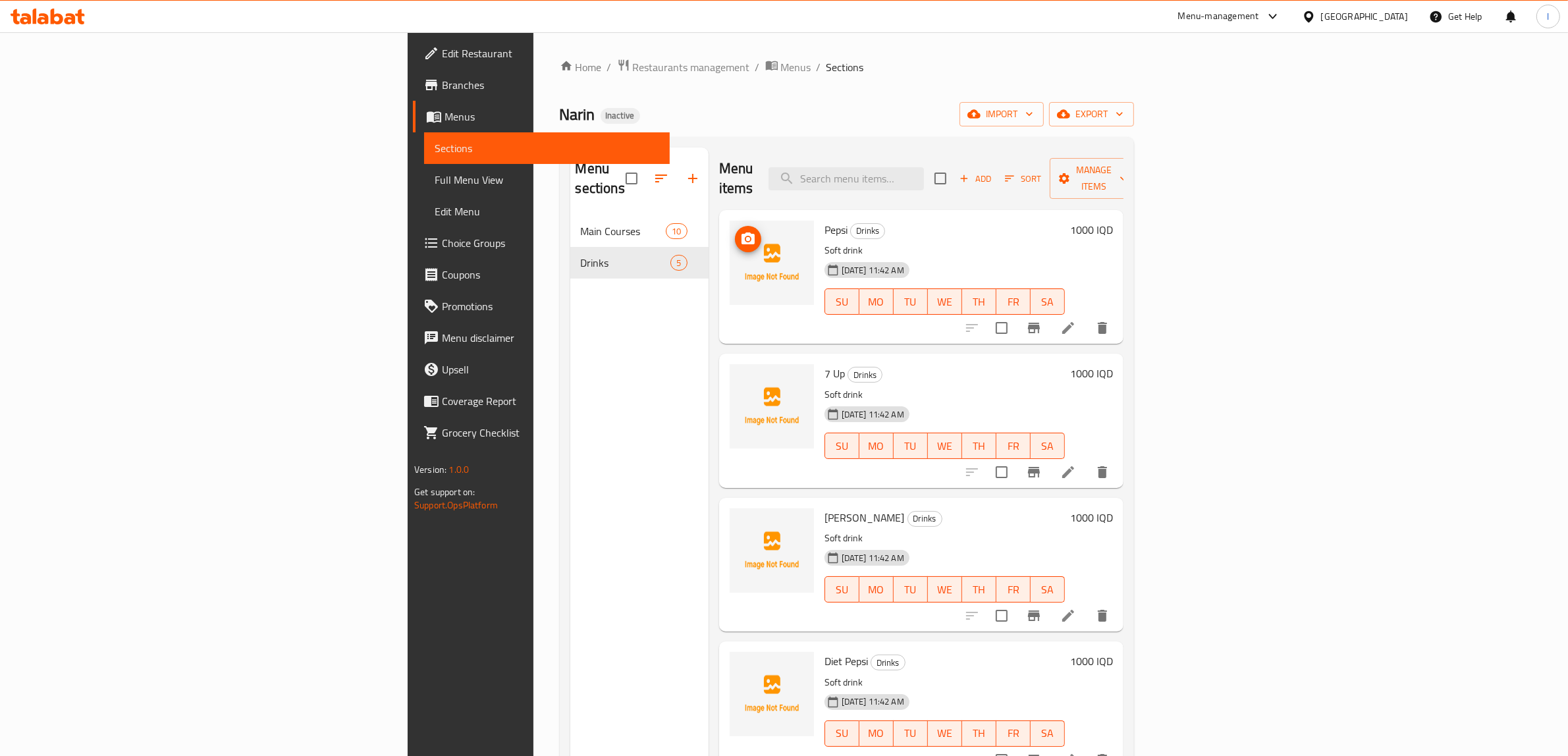
click at [741, 233] on icon "upload picture" at bounding box center [748, 238] width 13 height 12
click at [740, 375] on icon "upload picture" at bounding box center [748, 382] width 16 height 16
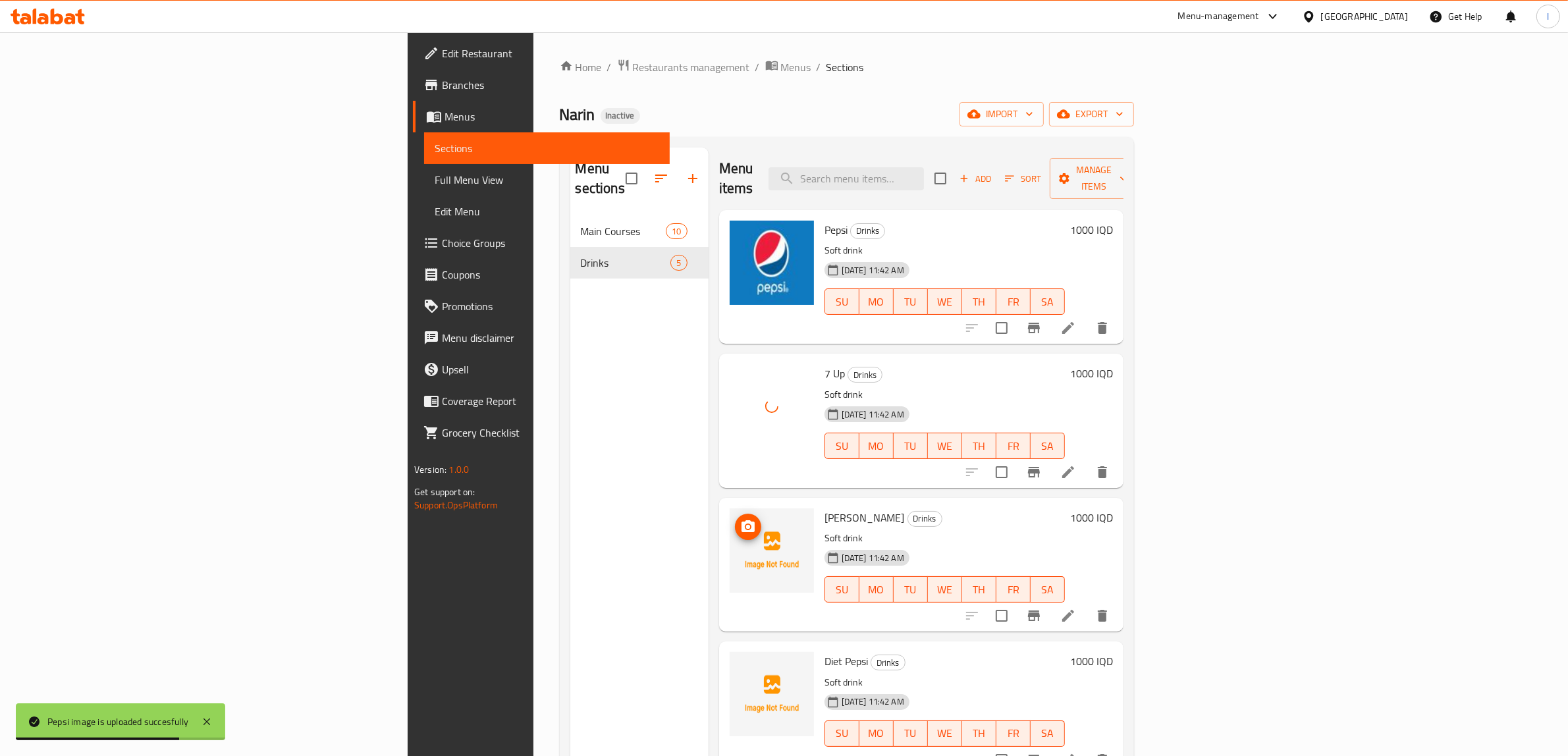
click at [745, 525] on circle "upload picture" at bounding box center [748, 527] width 4 height 4
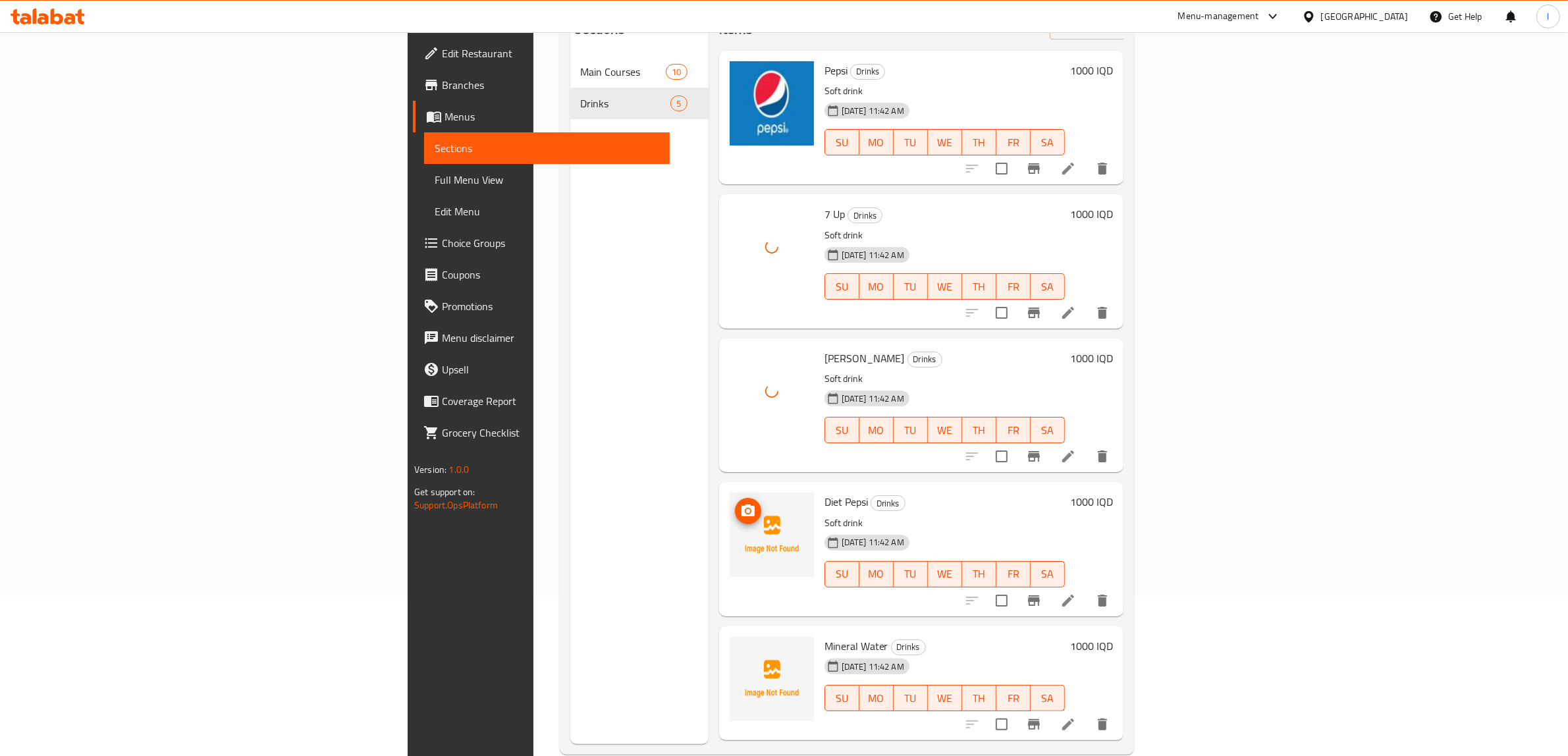
scroll to position [164, 0]
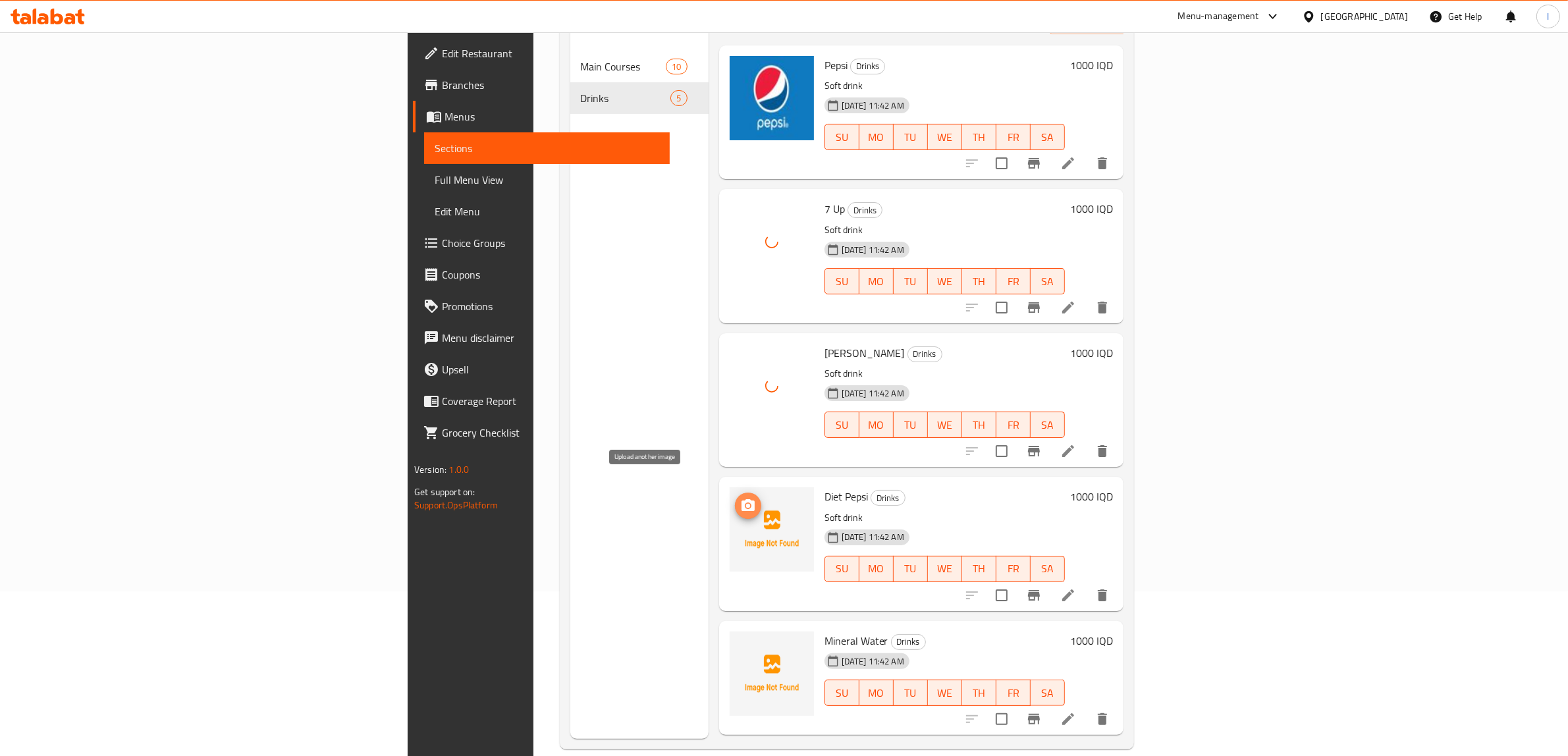
click at [741, 499] on icon "upload picture" at bounding box center [748, 505] width 13 height 12
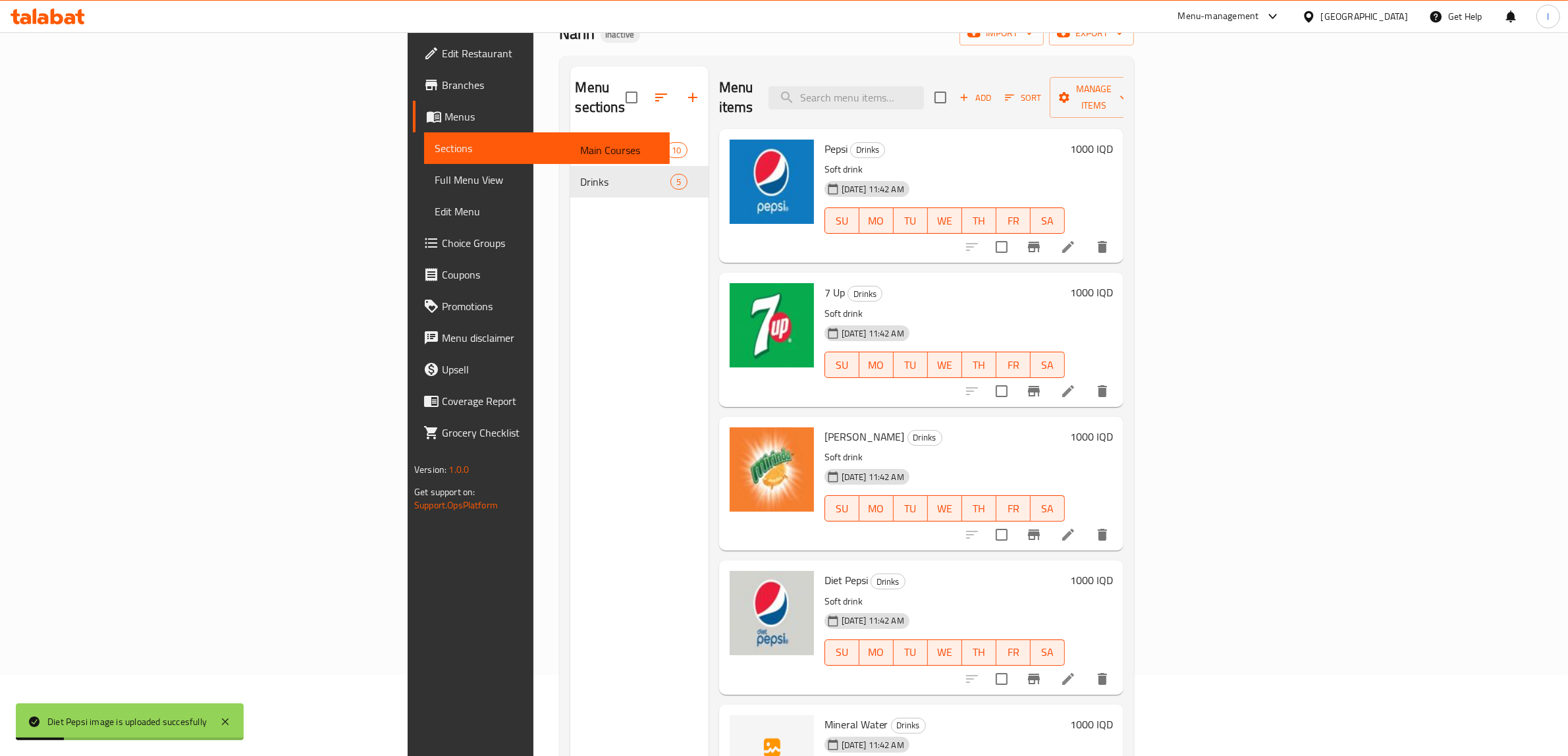
scroll to position [0, 0]
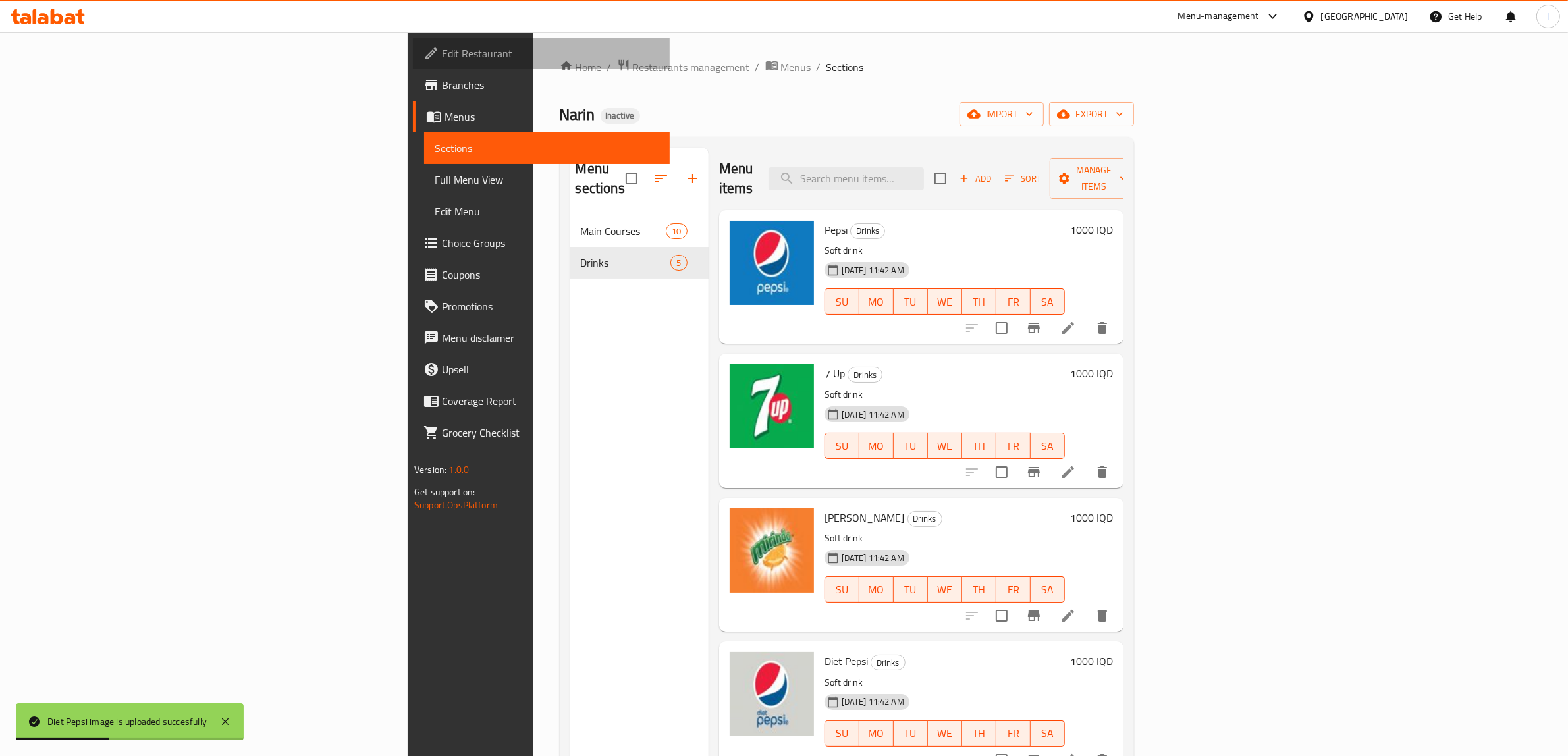
click at [442, 54] on span "Edit Restaurant" at bounding box center [550, 53] width 218 height 16
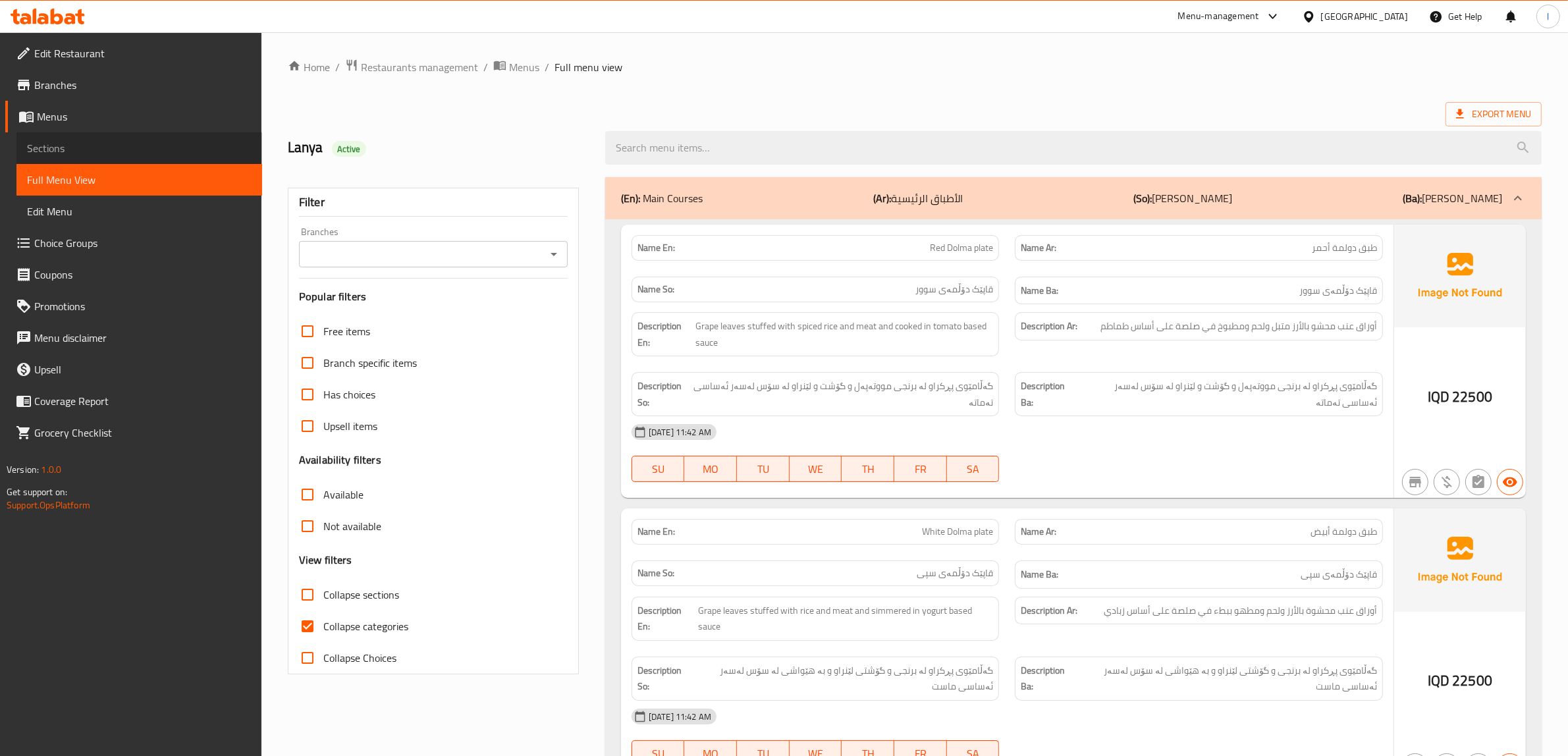
click at [67, 147] on span "Sections" at bounding box center [139, 148] width 224 height 16
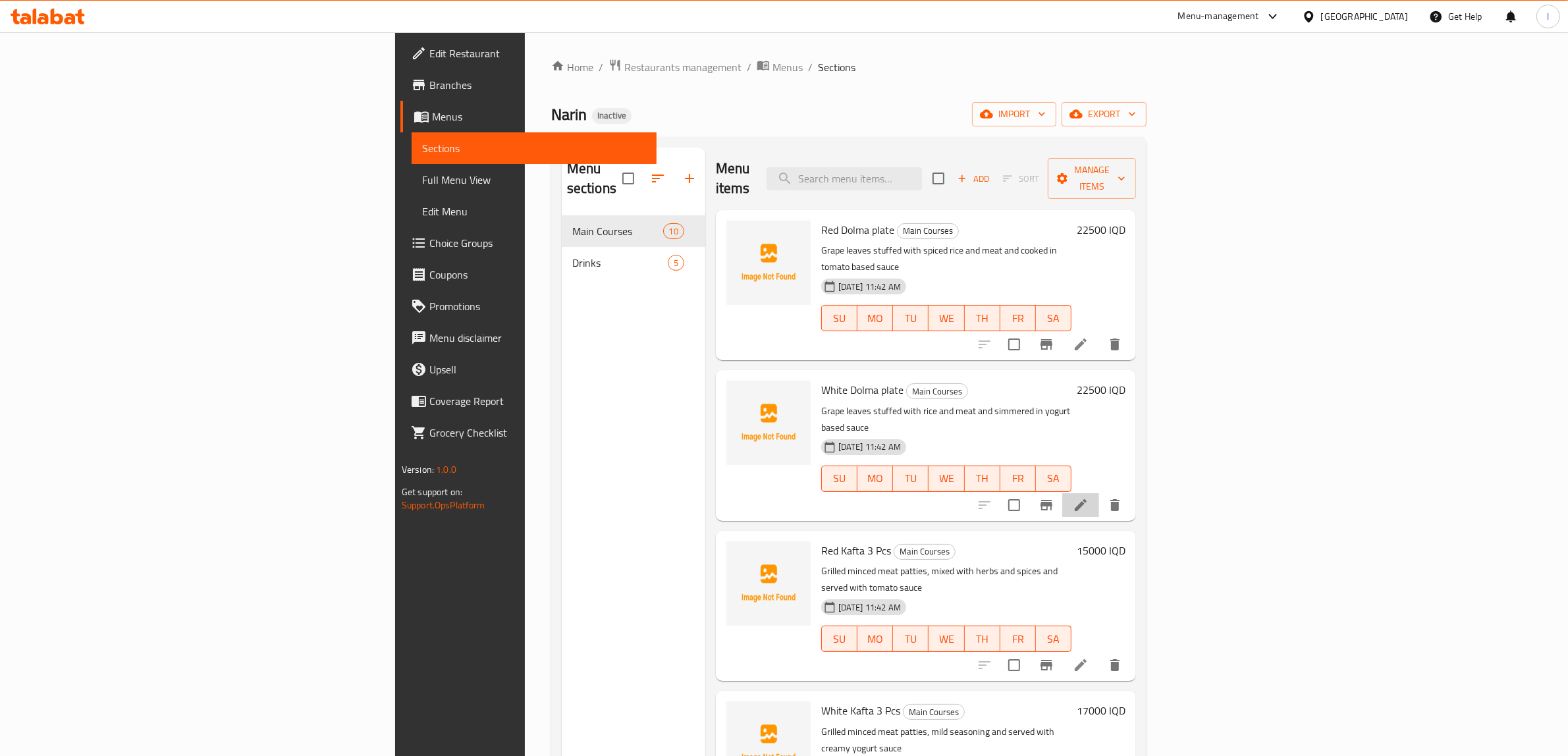
click at [1099, 493] on li at bounding box center [1080, 505] width 37 height 24
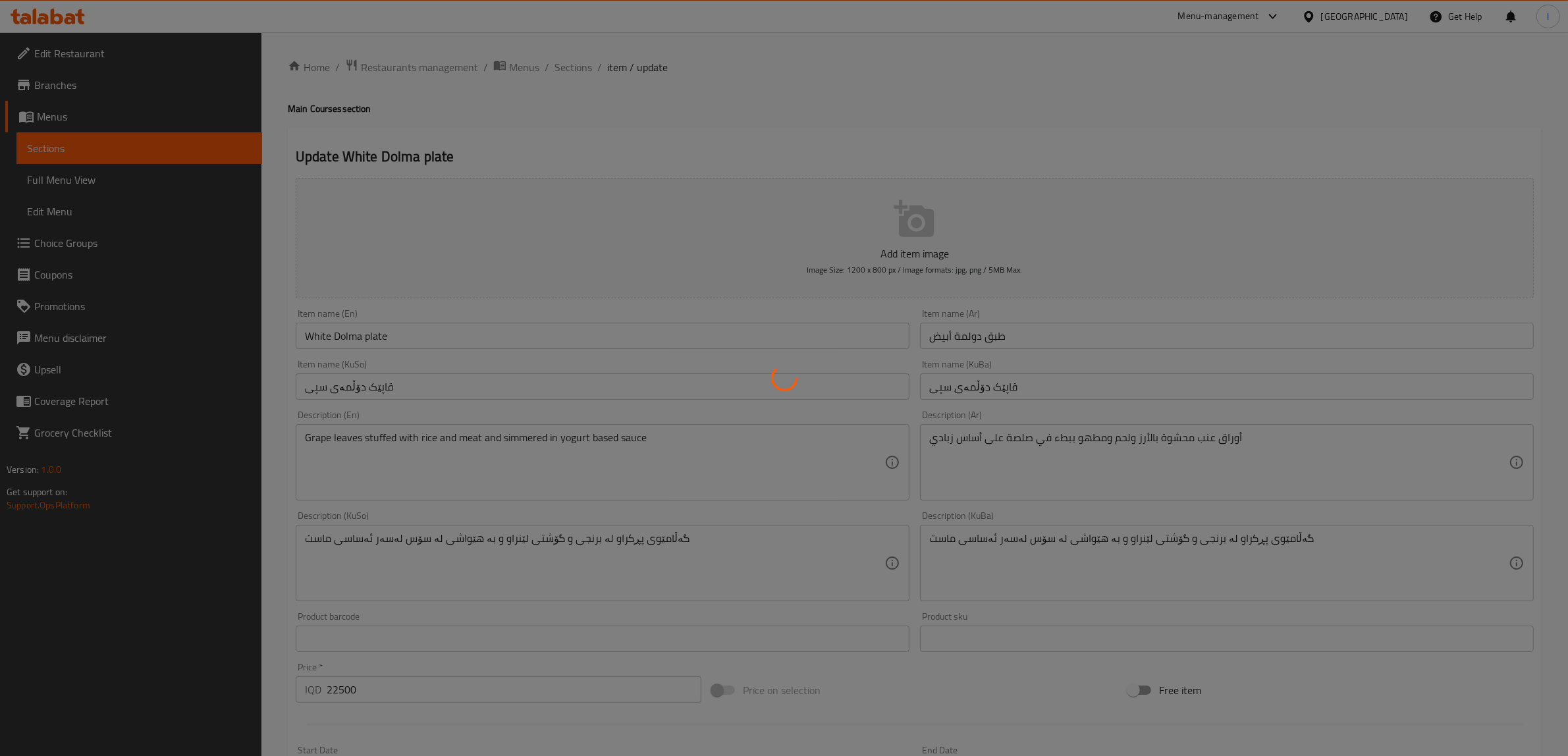
click at [1121, 551] on div at bounding box center [784, 378] width 1568 height 756
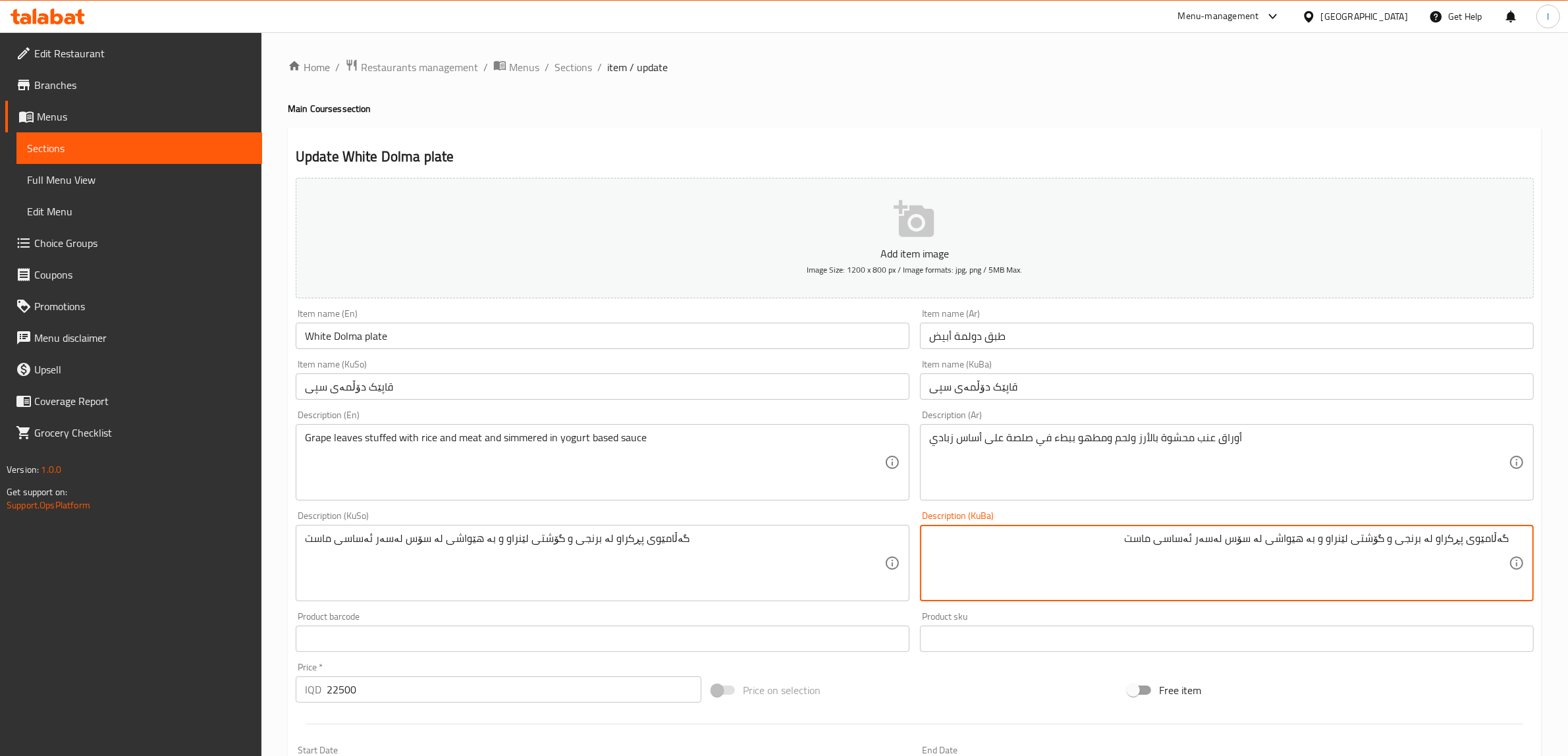
click at [1361, 545] on textarea "گەڵامێوی پڕکراو لە برنجی و گۆشتی لێنراو و بە هێواشی لە سۆس لەسەر ئەساسی ماست" at bounding box center [1219, 564] width 580 height 63
click at [1330, 544] on textarea "گەڵامێوی پڕکراو لە برنجی و گۆشت و لێنراو و بە هێواشی لە سۆس لەسەر ئەساسی ماست" at bounding box center [1219, 564] width 580 height 63
click at [1249, 542] on textarea "گەڵامێوی پڕکراو لە برنجی و گۆشت و لێنراو بە هێواشی لە سۆس لەسەر ئەساسی ماست" at bounding box center [1219, 564] width 580 height 63
drag, startPoint x: 1090, startPoint y: 547, endPoint x: 1579, endPoint y: 538, distance: 489.1
click at [1568, 538] on html "​ Menu-management Iraq Get Help l Edit Restaurant Branches Menus Sections Full …" at bounding box center [784, 378] width 1568 height 756
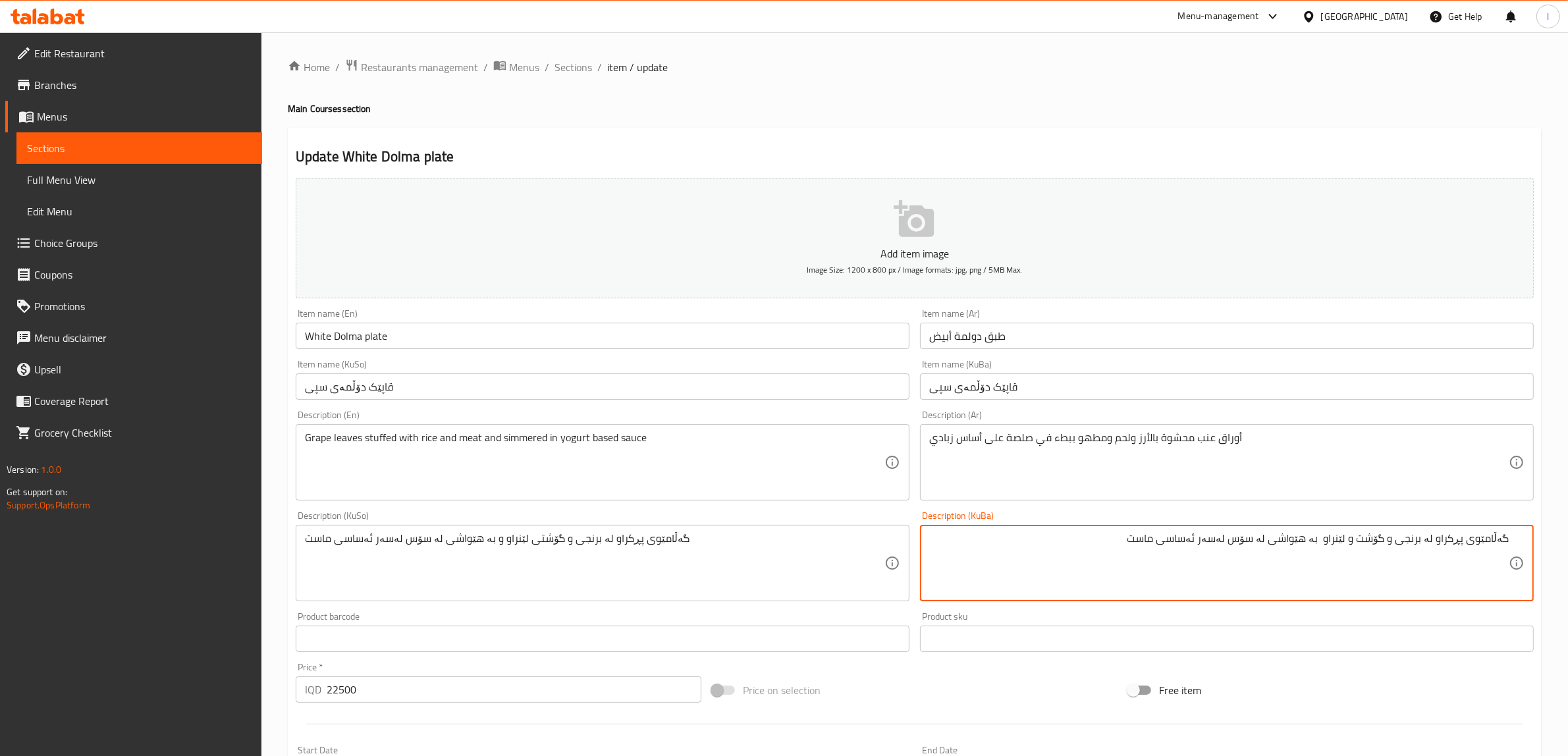
type textarea "گەڵامێوی پڕکراو لە برنجی و گۆشت و لێنراو بە هێواشی لە سۆس لەسەر ئەساسی ماست"
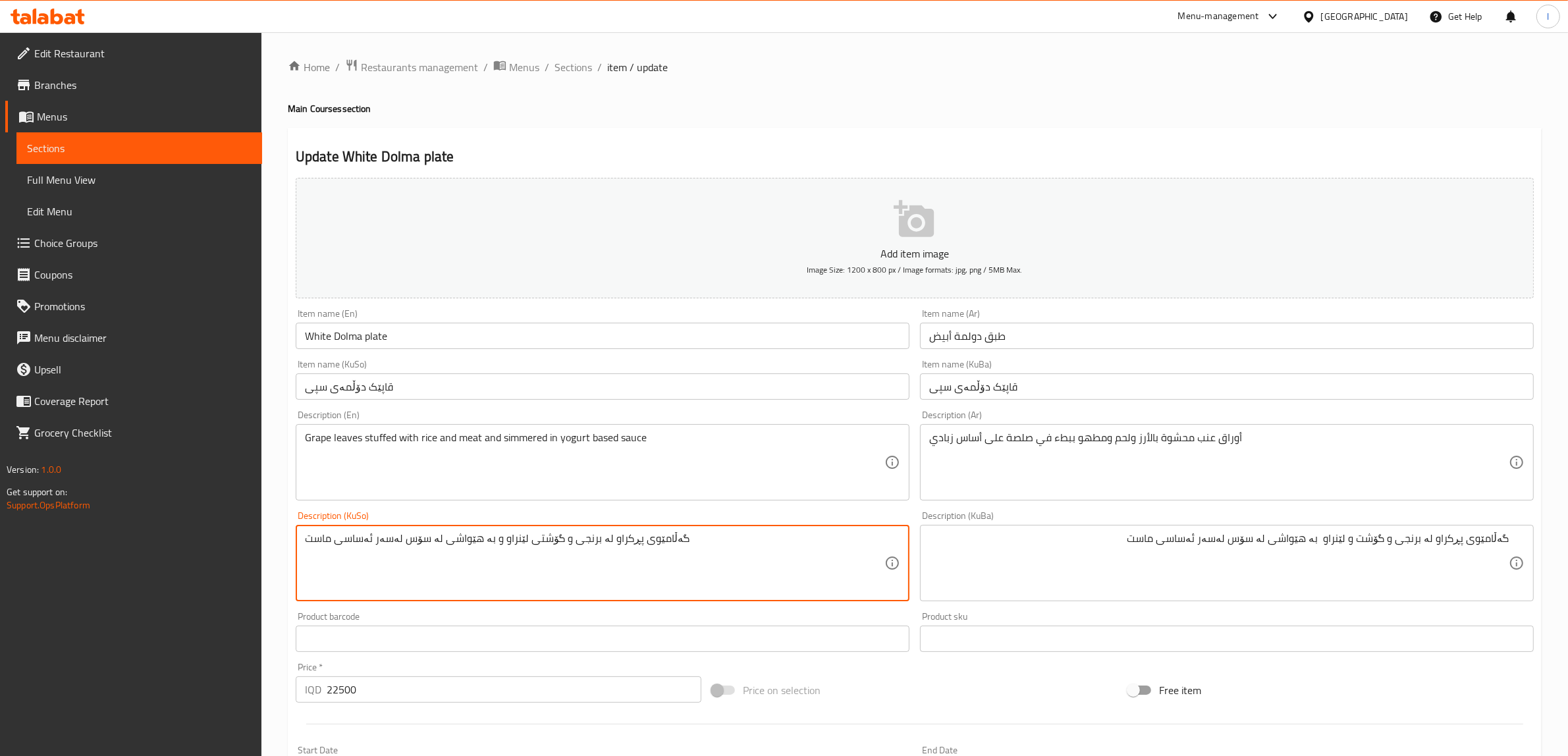
drag, startPoint x: 728, startPoint y: 542, endPoint x: 0, endPoint y: 521, distance: 728.3
paste textarea "و لێنراو"
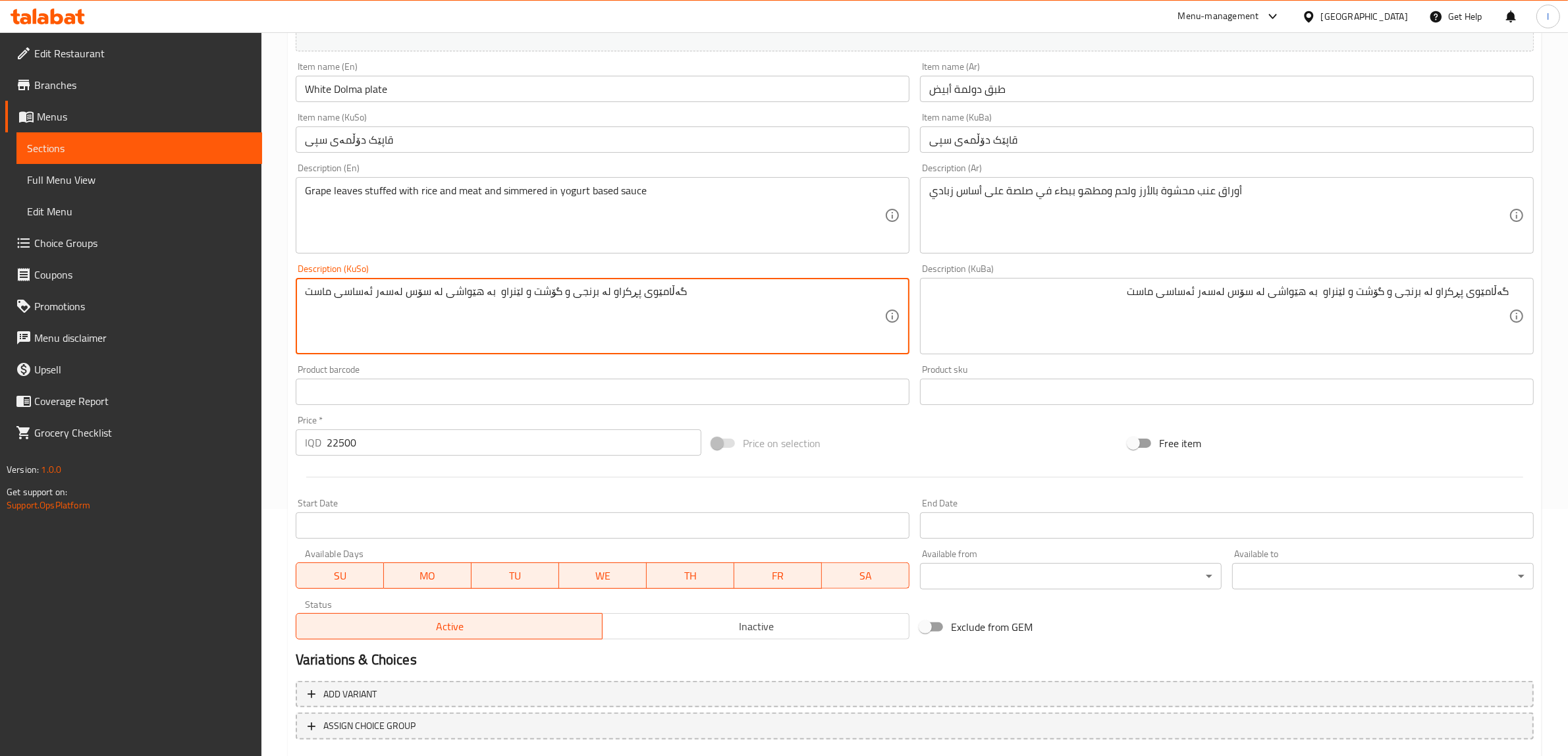
scroll to position [323, 0]
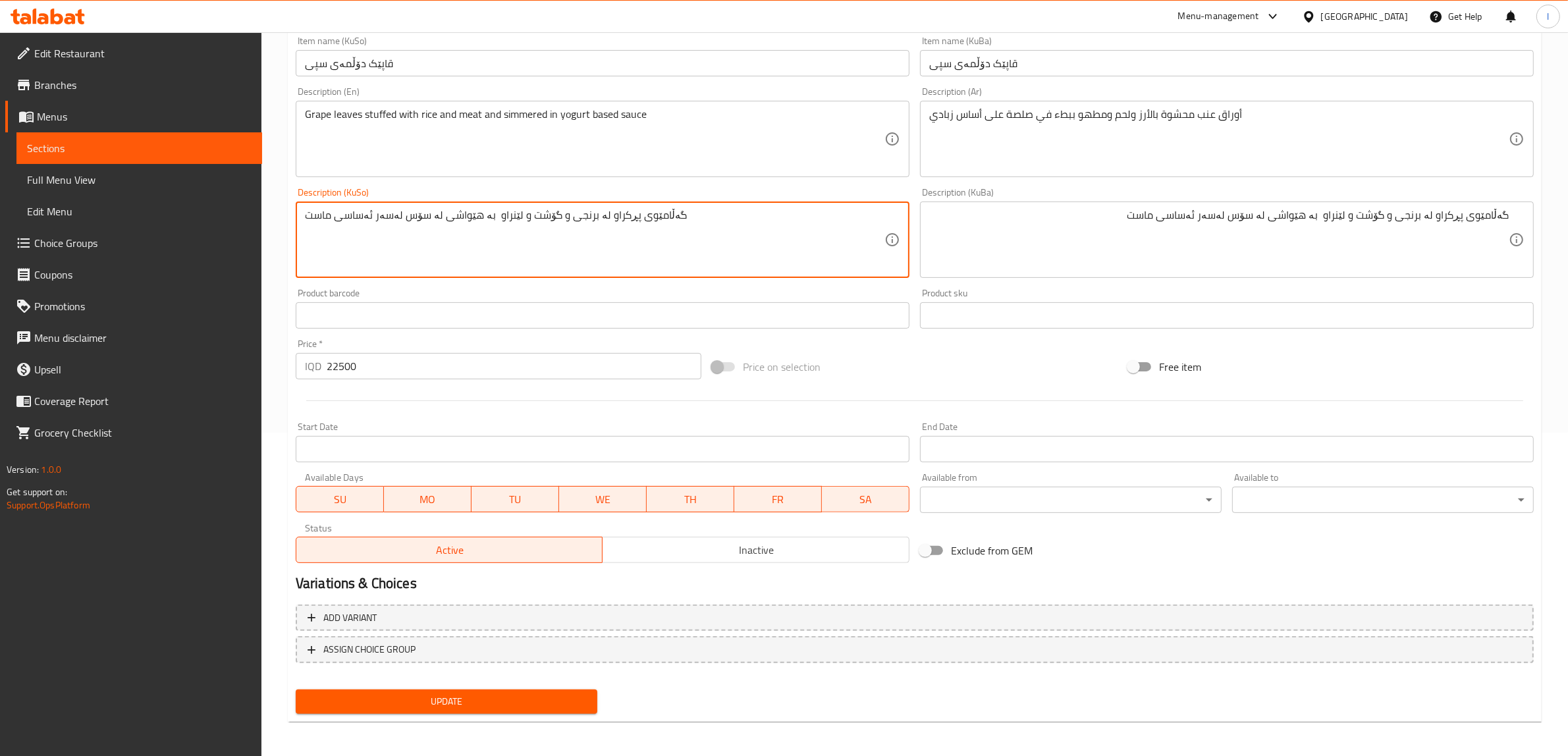
type textarea "گەڵامێوی پڕکراو لە برنجی و گۆشت و لێنراو بە هێواشی لە سۆس لەسەر ئەساسی ماست"
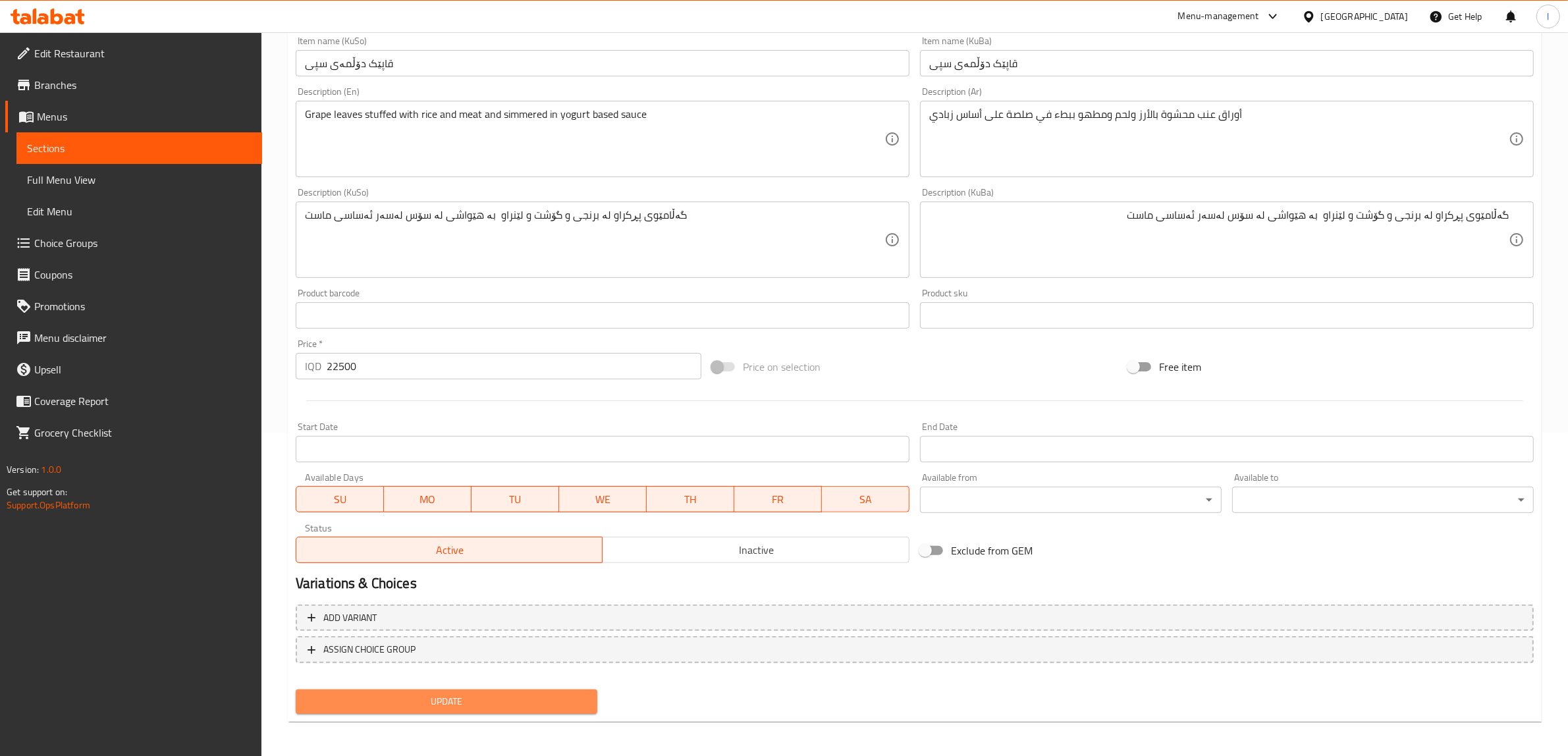
click at [451, 703] on span "Update" at bounding box center [446, 702] width 280 height 16
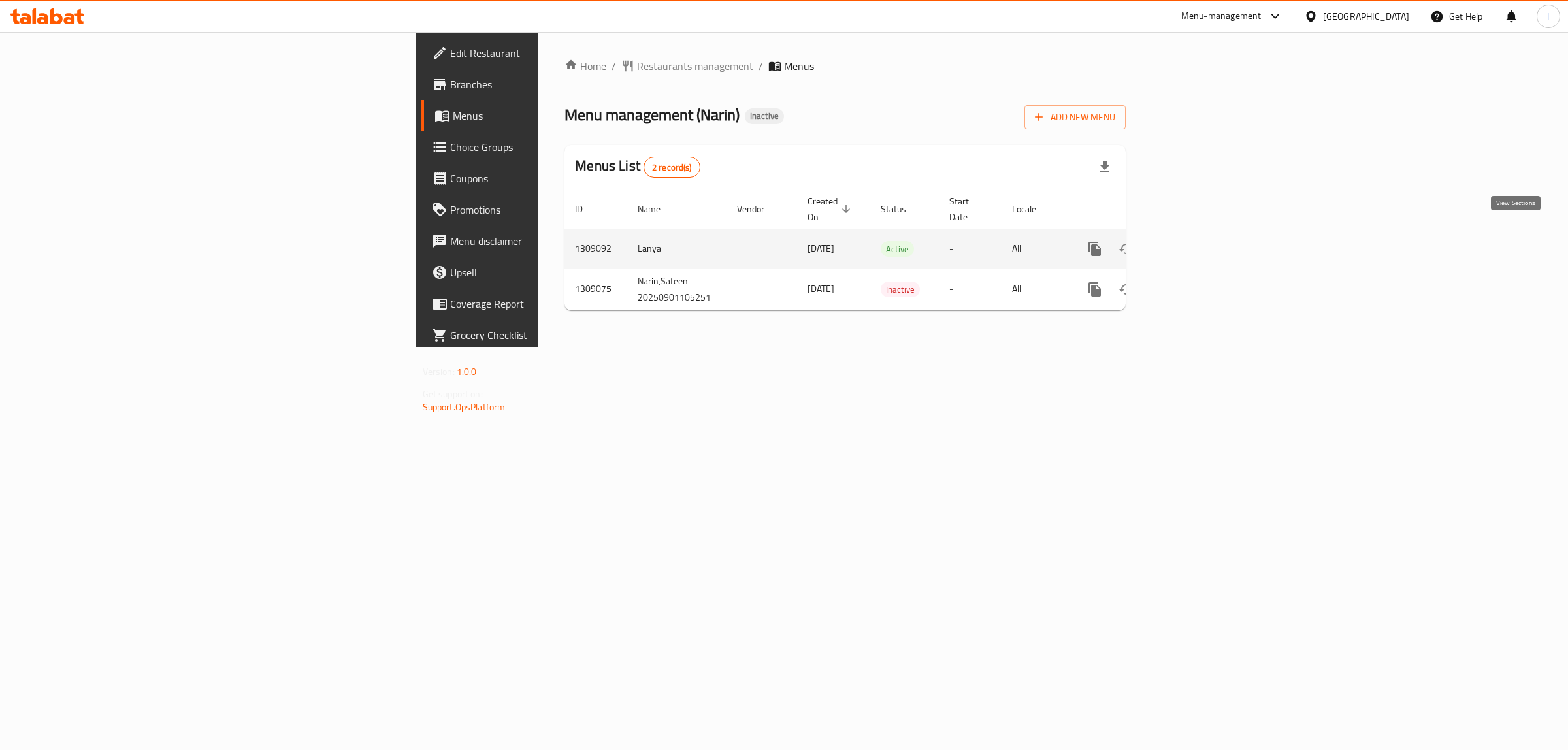
click at [1195, 243] on icon "enhanced table" at bounding box center [1188, 248] width 12 height 12
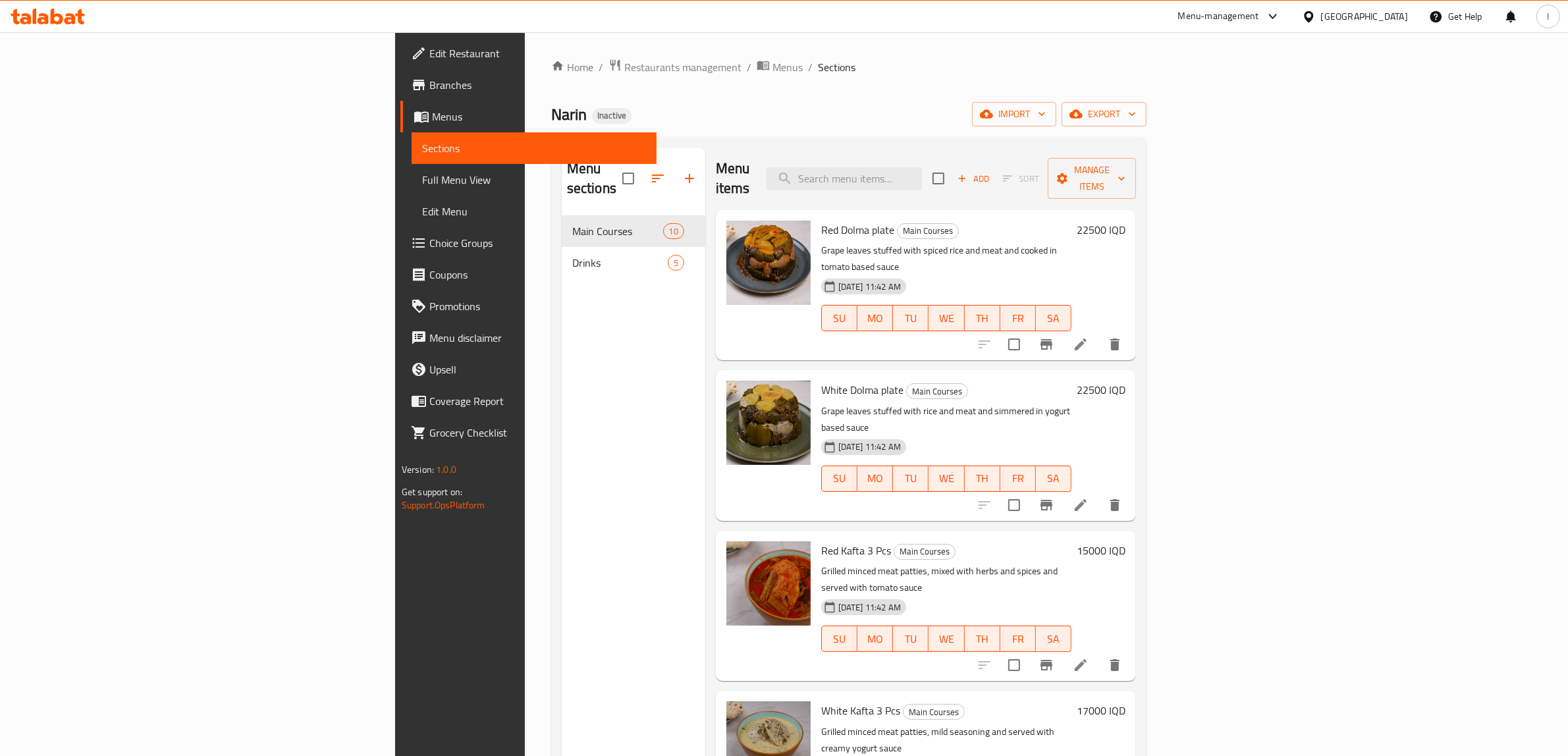
click at [422, 175] on span "Full Menu View" at bounding box center [534, 179] width 224 height 16
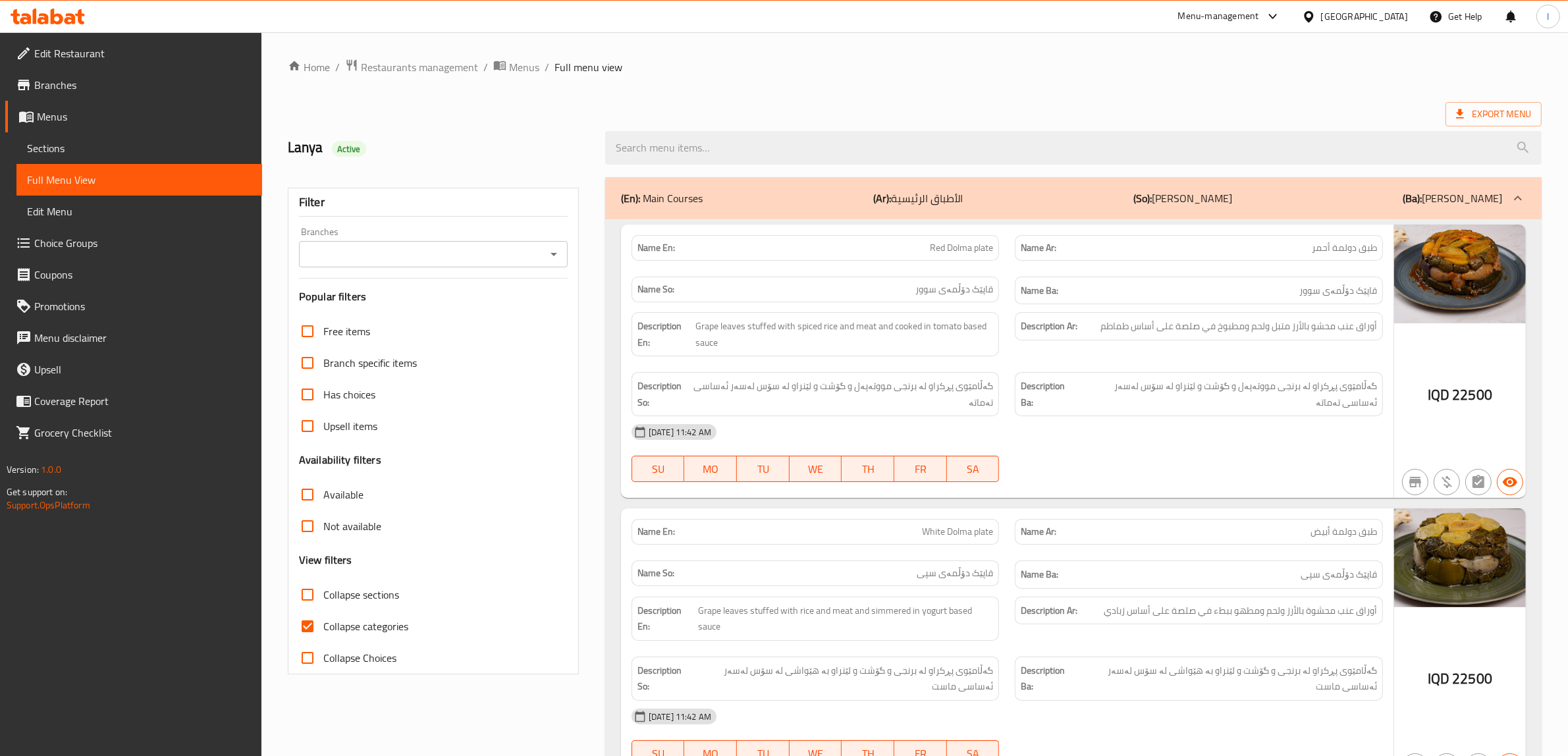
click at [445, 251] on input "Branches" at bounding box center [422, 254] width 239 height 18
click at [390, 261] on input "Branches" at bounding box center [422, 254] width 239 height 18
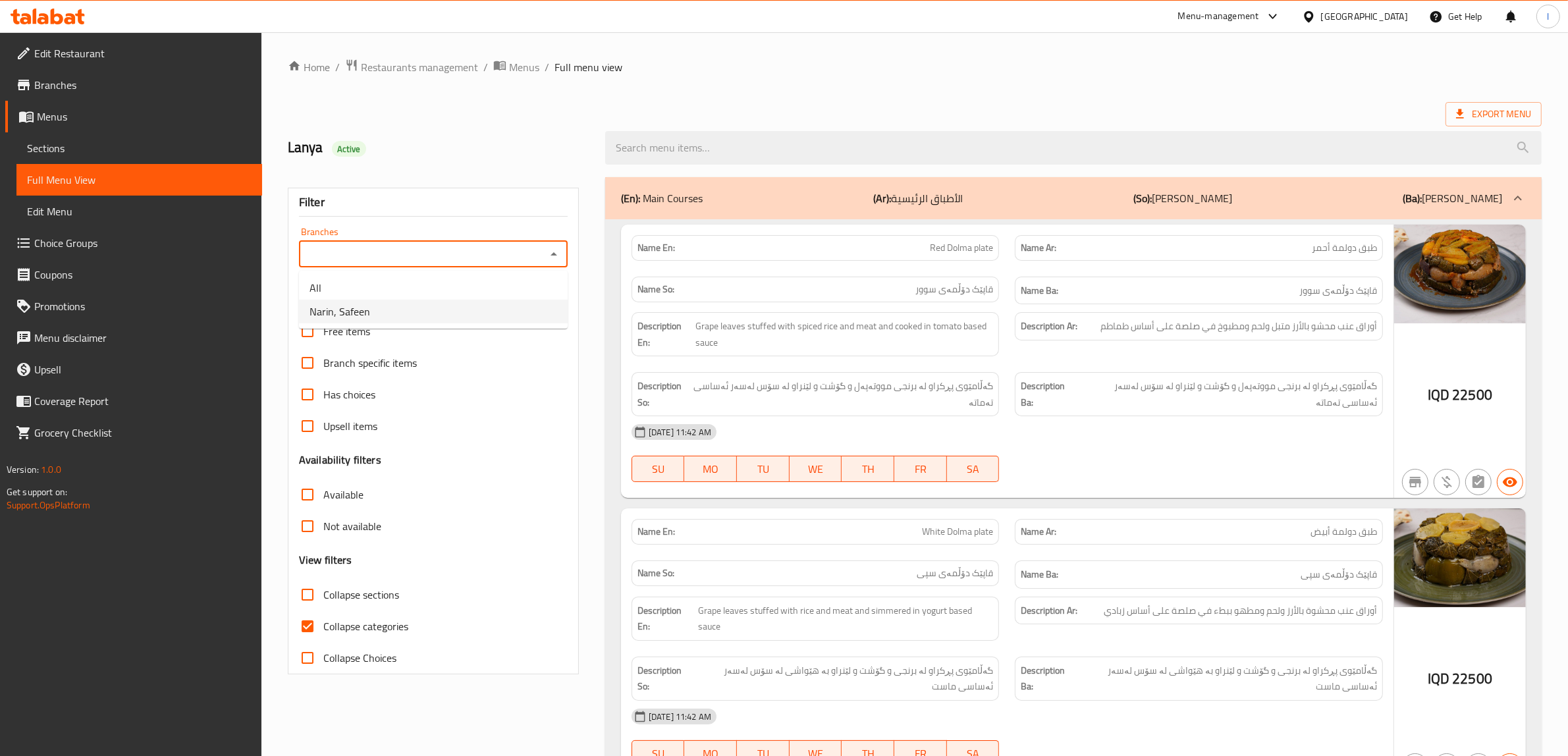
click at [375, 313] on li "Narin, Safeen" at bounding box center [433, 311] width 269 height 24
type input "Narin, Safeen"
click at [372, 630] on span "Collapse categories" at bounding box center [366, 626] width 85 height 16
click at [323, 630] on input "Collapse categories" at bounding box center [308, 626] width 31 height 31
checkbox input "false"
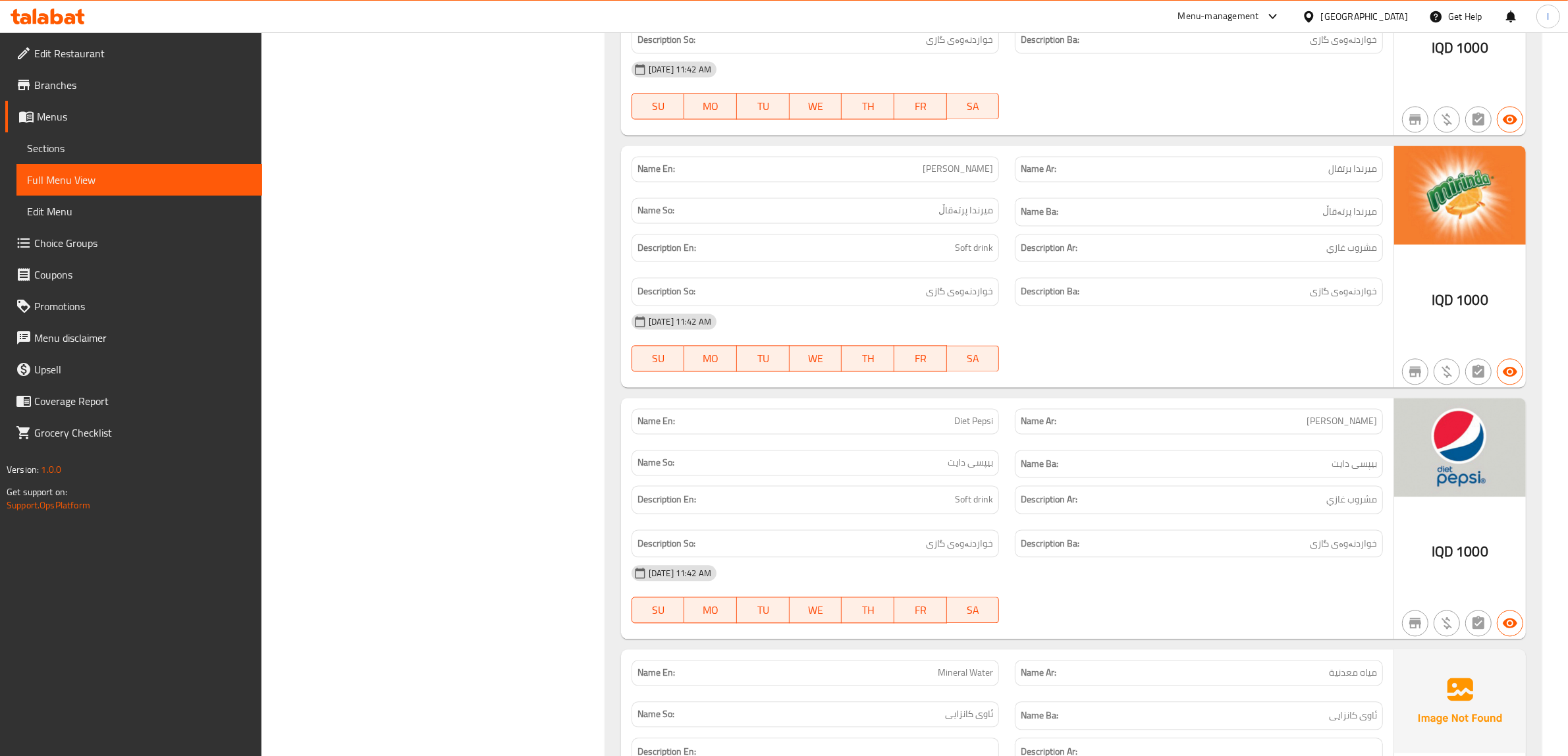
scroll to position [3575, 0]
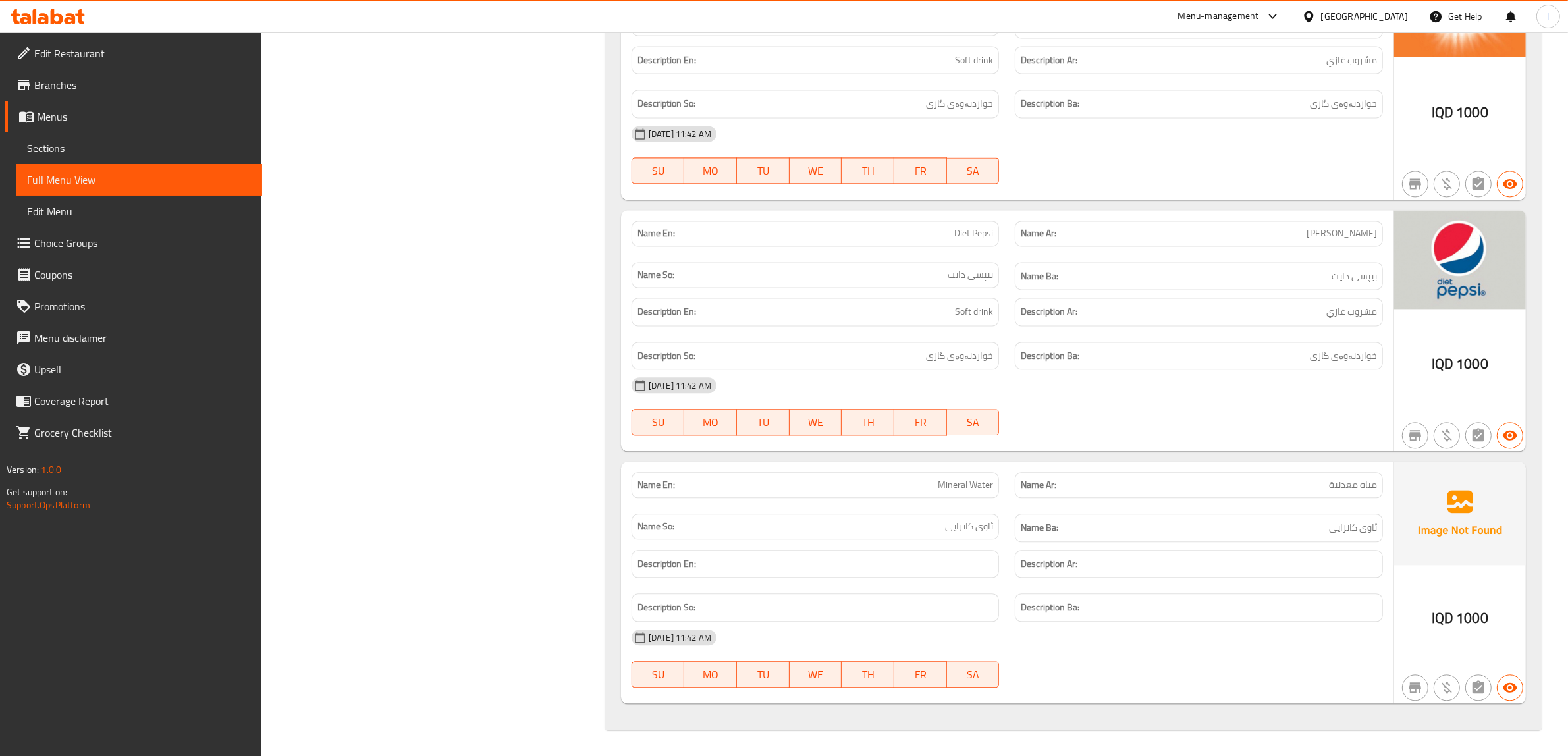
copy span "Mineral Water"
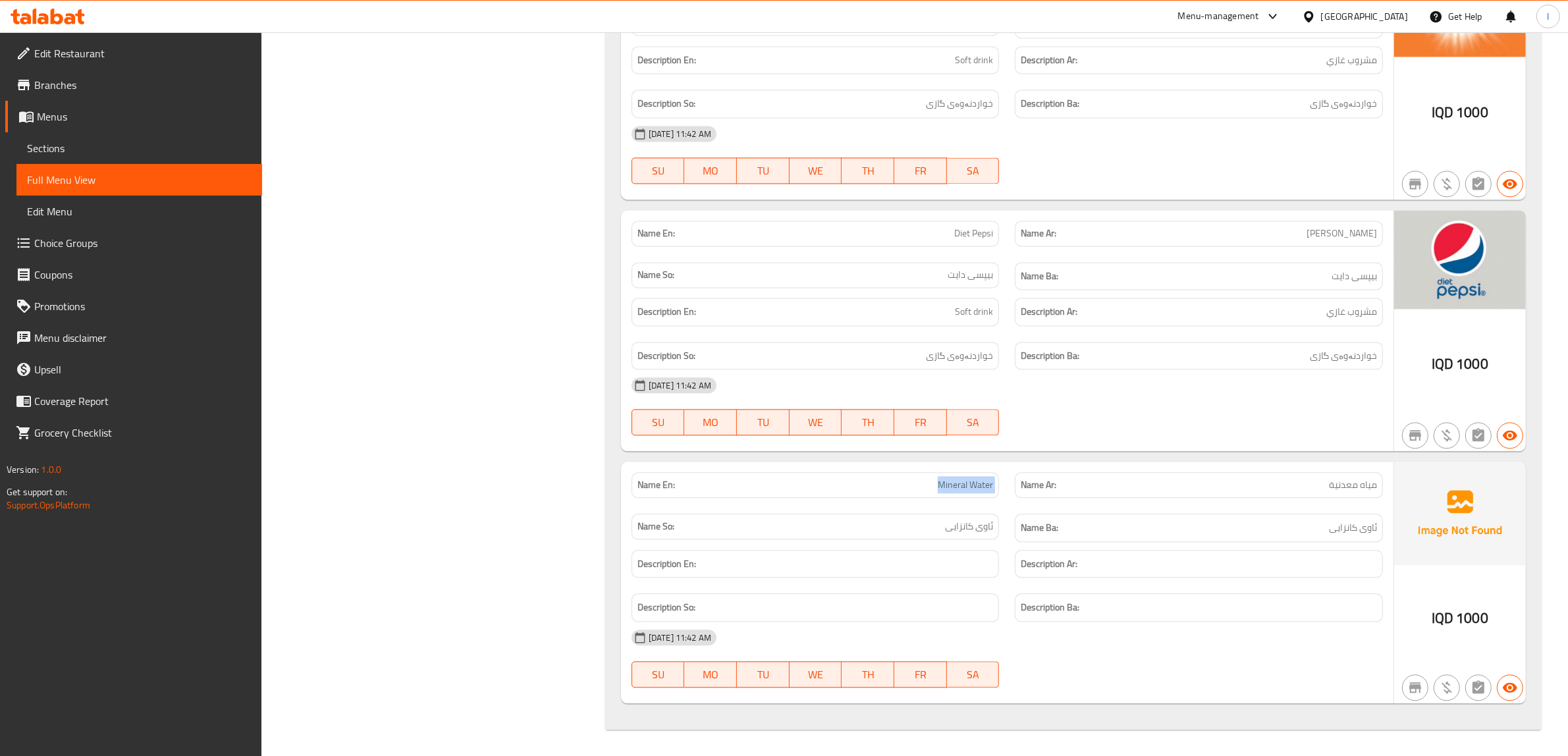
click at [50, 50] on span "Edit Restaurant" at bounding box center [143, 53] width 218 height 16
